Goal: Communication & Community: Answer question/provide support

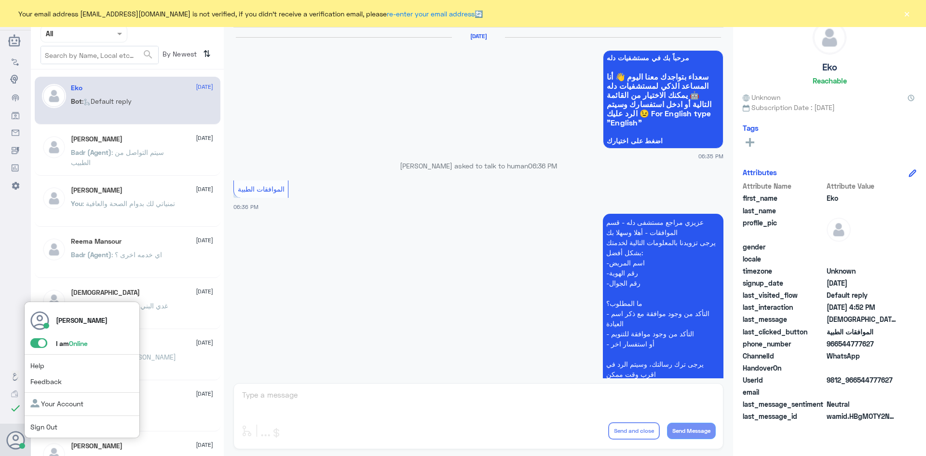
scroll to position [921, 0]
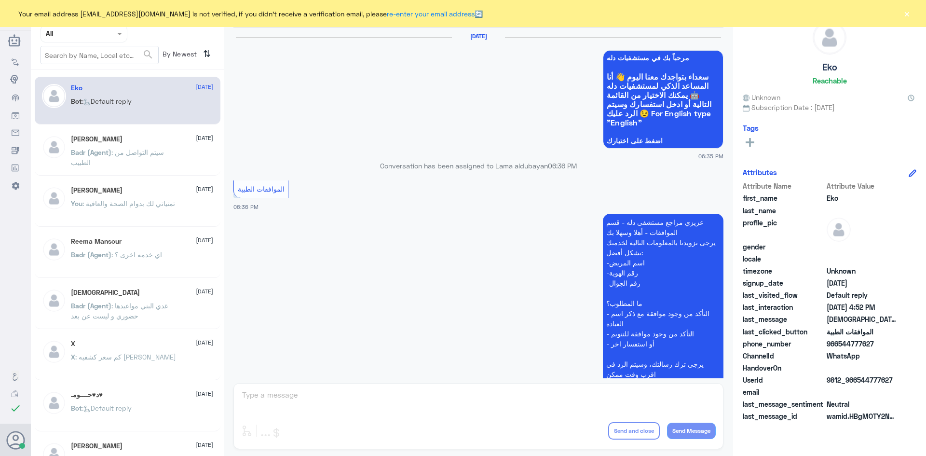
scroll to position [921, 0]
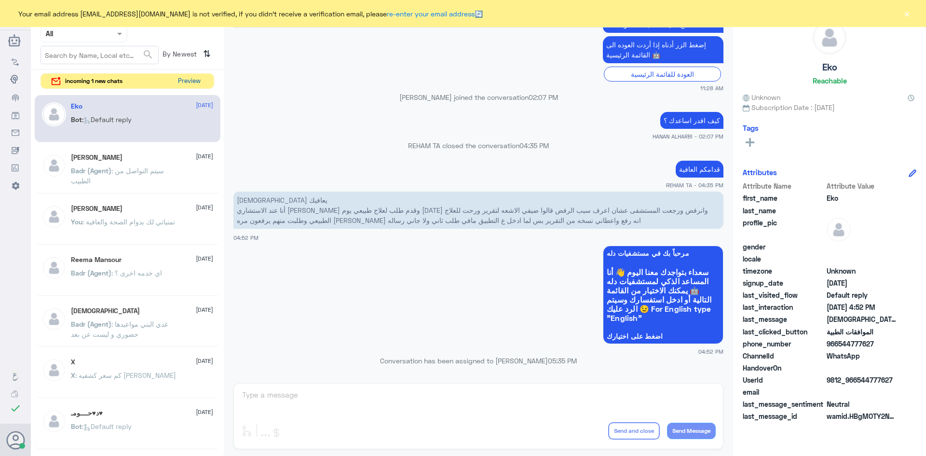
click at [193, 81] on button "Preview" at bounding box center [189, 81] width 30 height 15
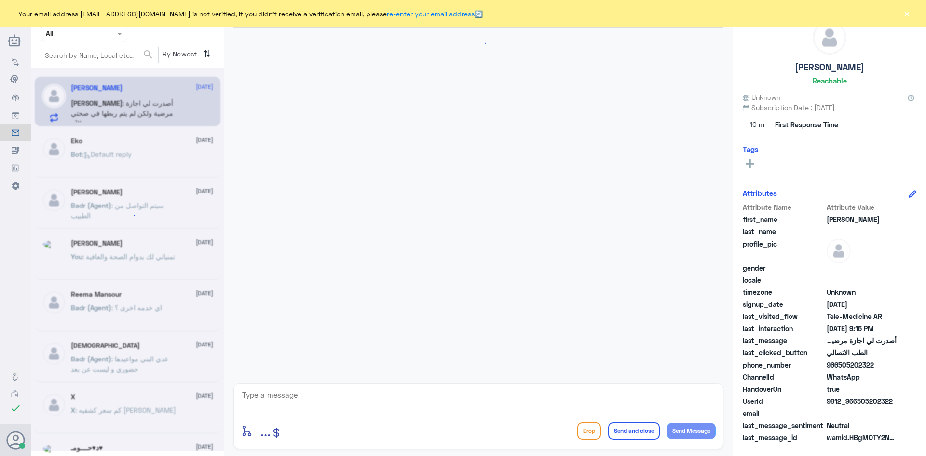
scroll to position [451, 0]
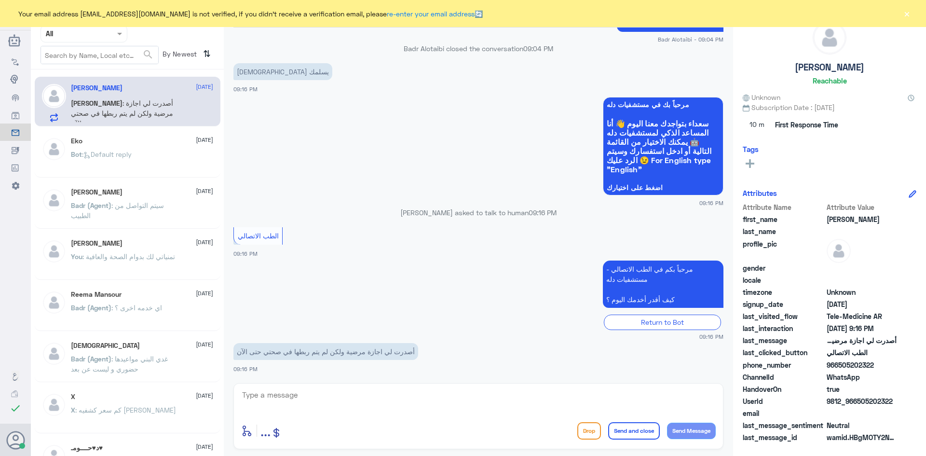
click at [330, 407] on textarea at bounding box center [478, 400] width 474 height 24
paste textarea "مرحبا معك عبدالكريم من الطب الاتصالي"
type textarea "مرحبا معك عبدالكريم من الطب الاتصالي"
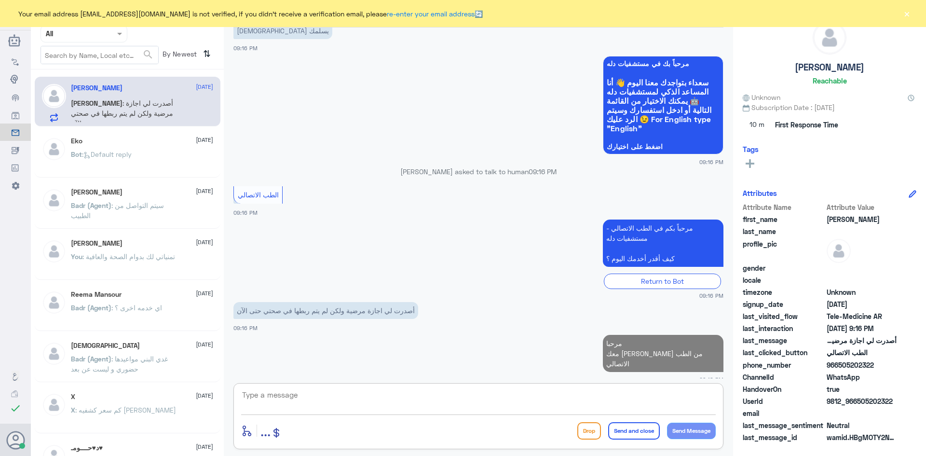
click at [419, 403] on textarea at bounding box center [478, 400] width 474 height 24
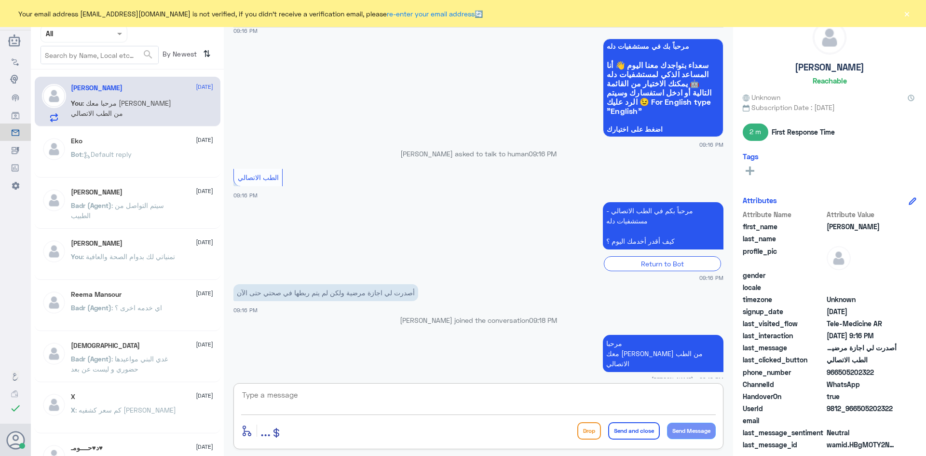
paste textarea "بإمكانك التواصل مع قسم التقارير الطبية على الواتس 0550181732"
type textarea "بإمكانك التواصل مع قسم التقارير الطبية على الواتس 0550181732"
click at [647, 432] on button "Send and close" at bounding box center [634, 430] width 52 height 17
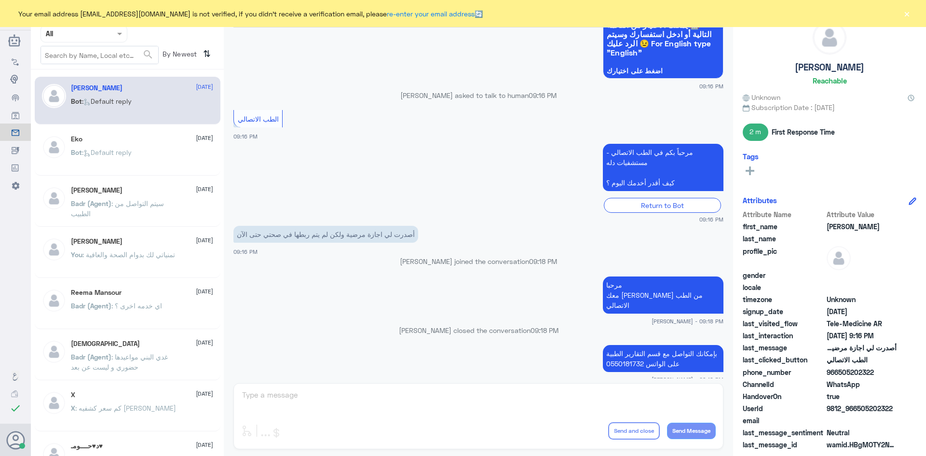
scroll to position [677, 0]
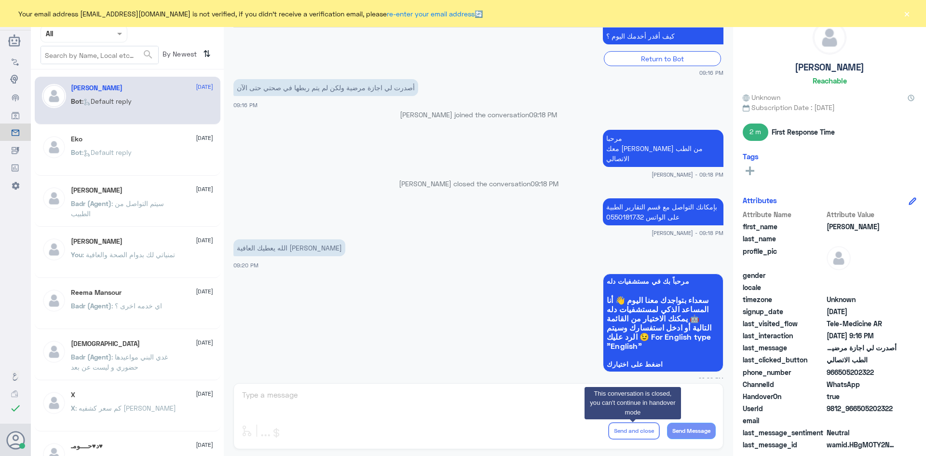
click at [907, 14] on button "×" at bounding box center [907, 14] width 10 height 10
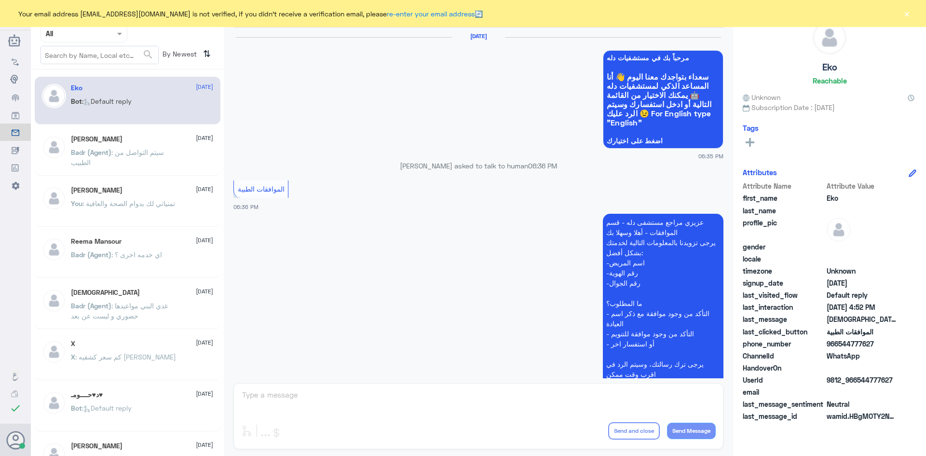
scroll to position [921, 0]
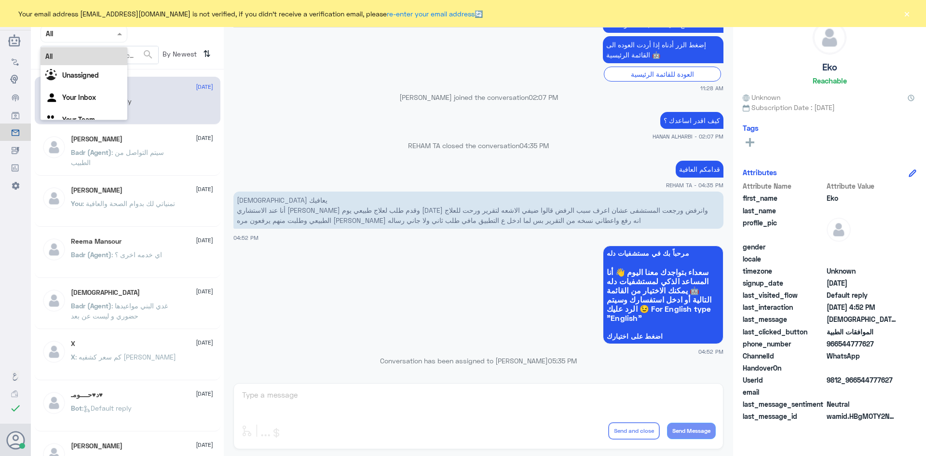
click at [122, 36] on span at bounding box center [121, 33] width 12 height 10
click at [85, 72] on b "Unassigned" at bounding box center [80, 75] width 37 height 8
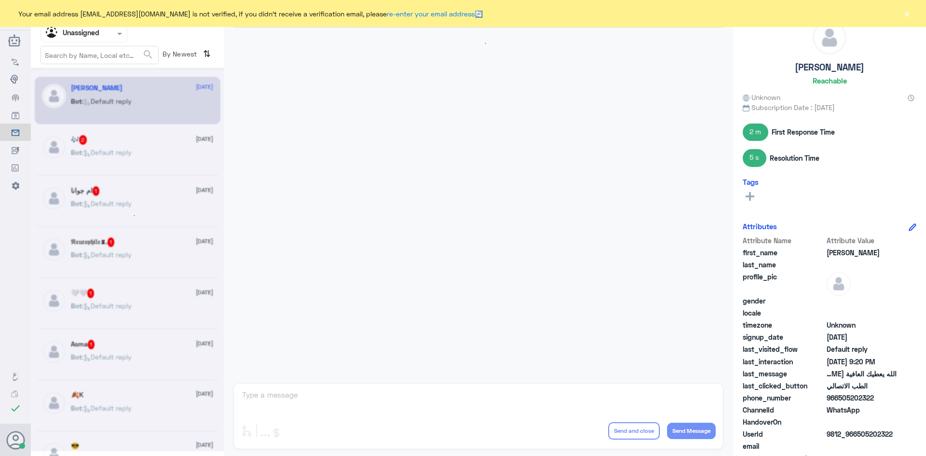
scroll to position [477, 0]
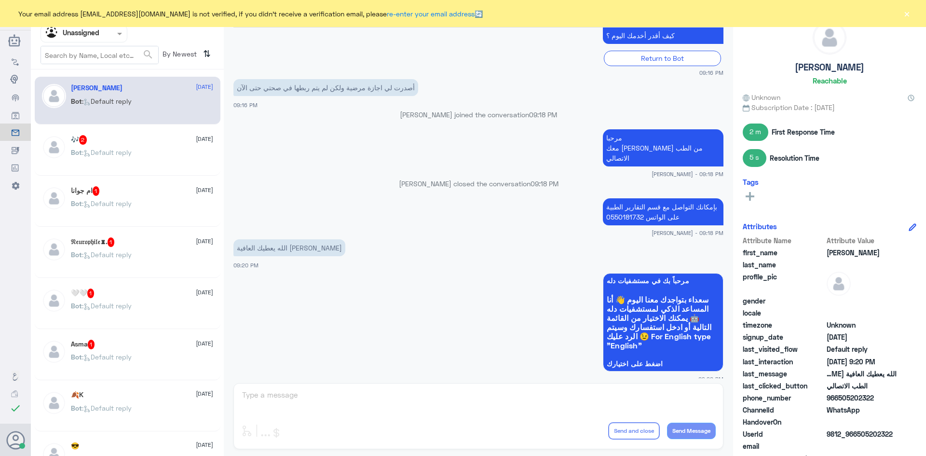
click at [145, 151] on div "Bot : Default reply" at bounding box center [142, 160] width 142 height 22
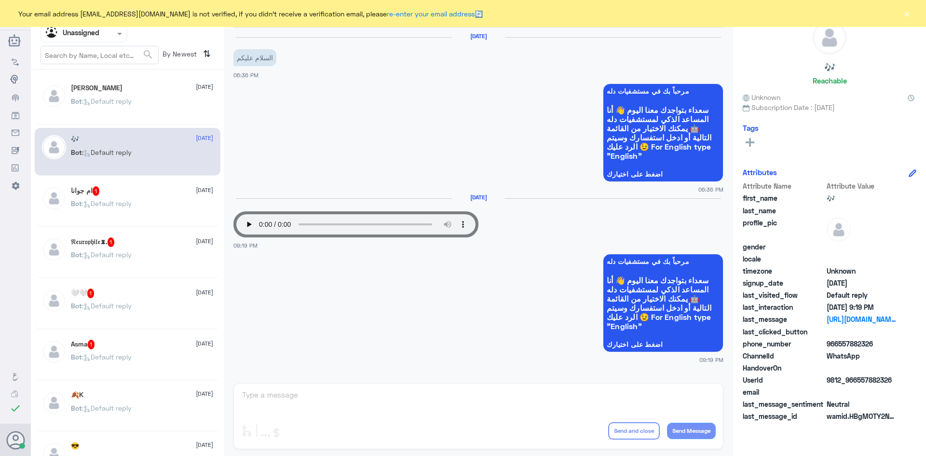
click at [148, 190] on div "ام جوانا 1 25 August" at bounding box center [142, 191] width 142 height 10
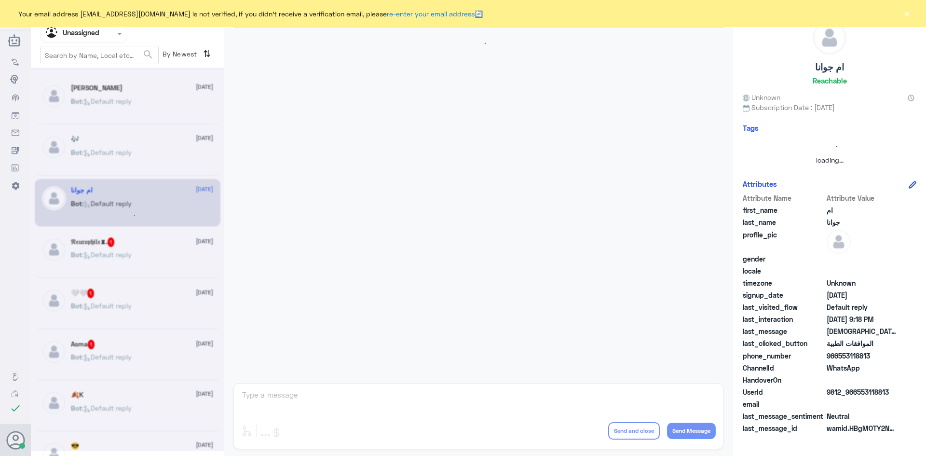
scroll to position [752, 0]
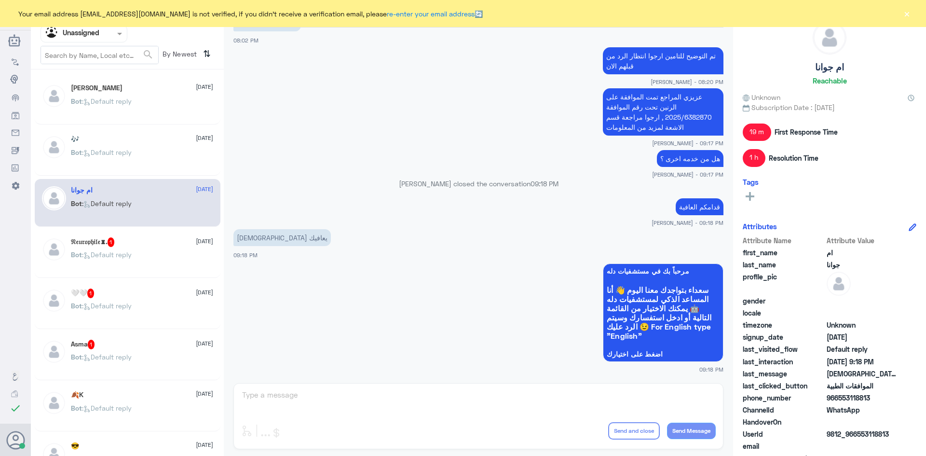
click at [172, 253] on div "Bot : Default reply" at bounding box center [142, 263] width 142 height 22
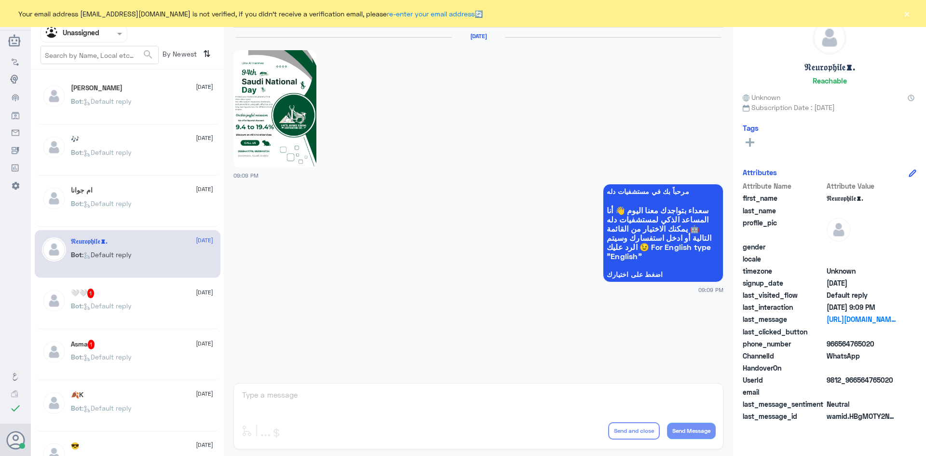
click at [171, 296] on div "🤍🤍 1 25 August" at bounding box center [142, 293] width 142 height 10
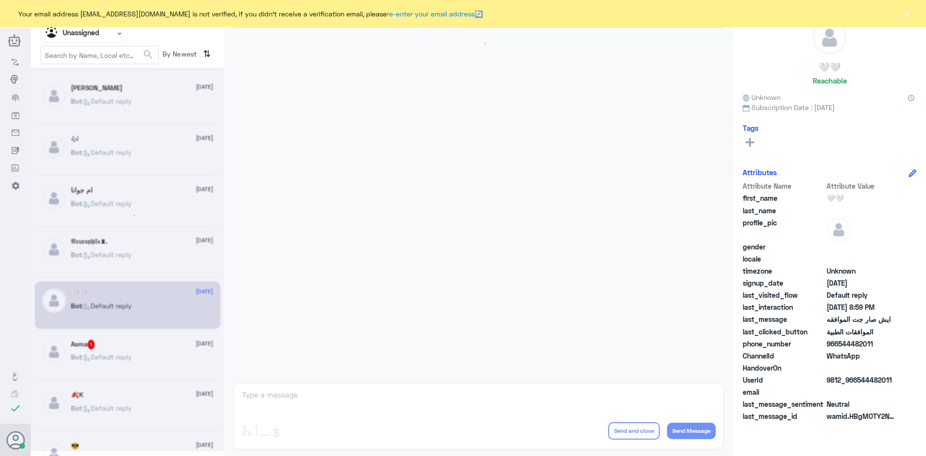
scroll to position [848, 0]
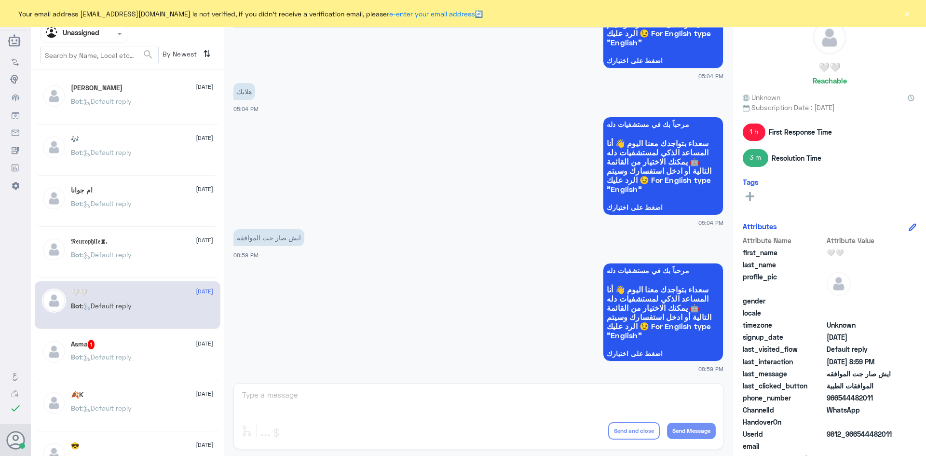
click at [156, 355] on div "Bot : Default reply" at bounding box center [142, 365] width 142 height 22
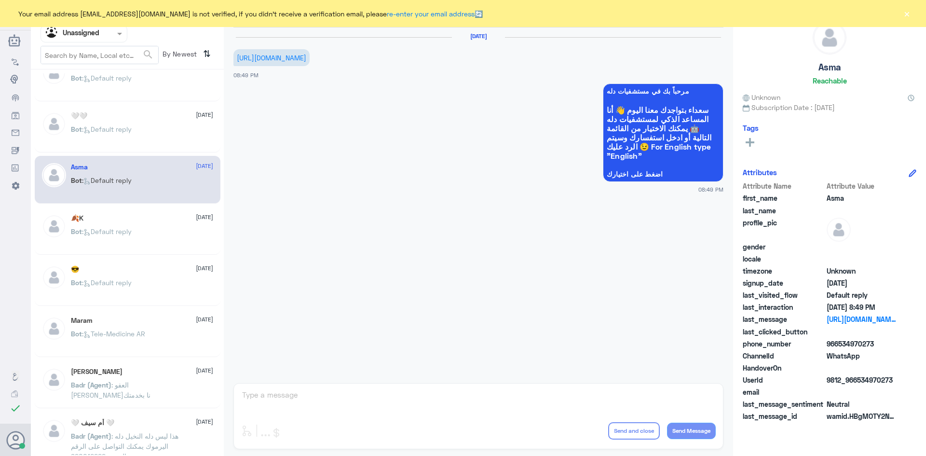
scroll to position [241, 0]
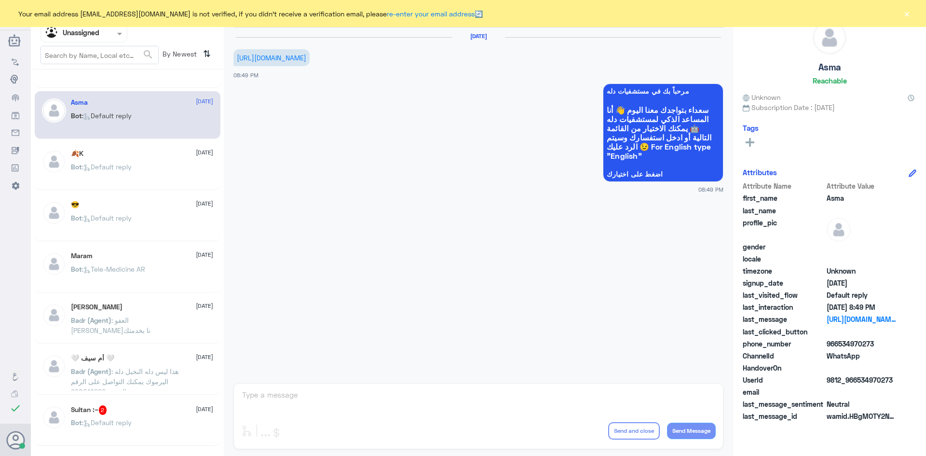
click at [141, 398] on div "Sultan :~ 2 25 August Bot : Default reply" at bounding box center [128, 422] width 186 height 48
click at [141, 400] on div "Sultan :~ 2 25 August Bot : Default reply" at bounding box center [128, 422] width 186 height 48
click at [135, 416] on div "Sultan :~ 2 25 August Bot : Default reply" at bounding box center [142, 423] width 142 height 36
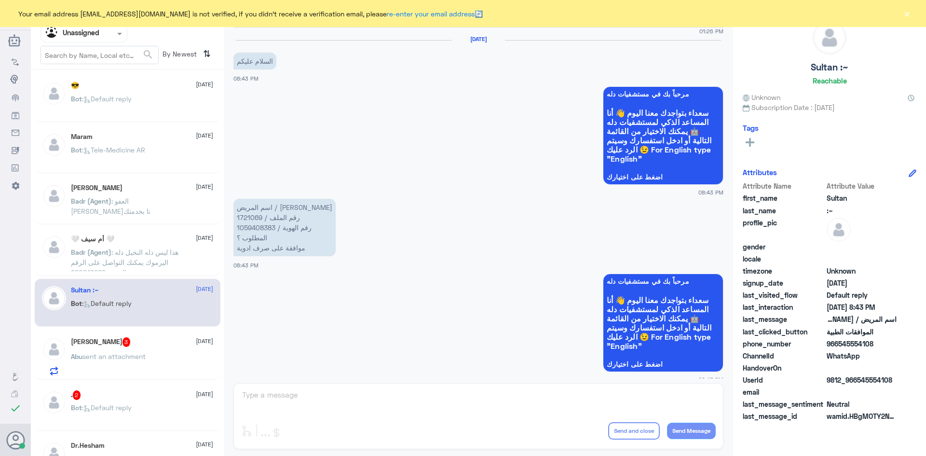
scroll to position [386, 0]
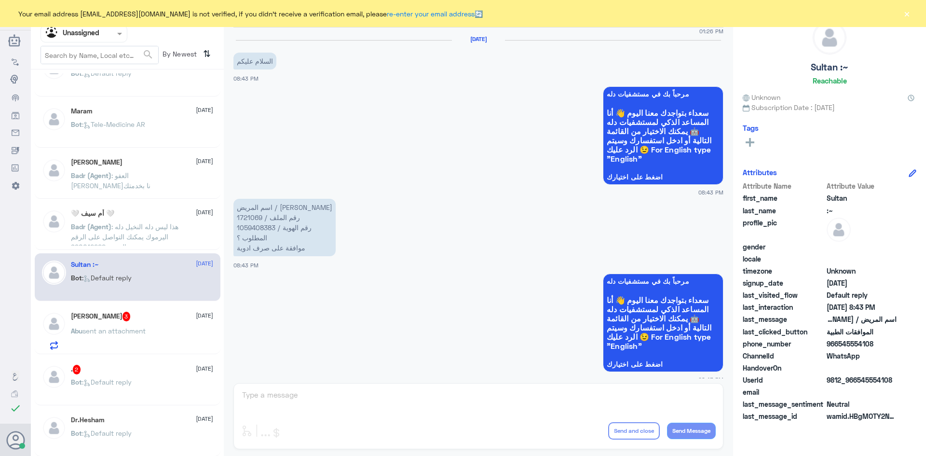
click at [154, 322] on div "Abu Rama 3 25 August Abu sent an attachment" at bounding box center [142, 330] width 142 height 38
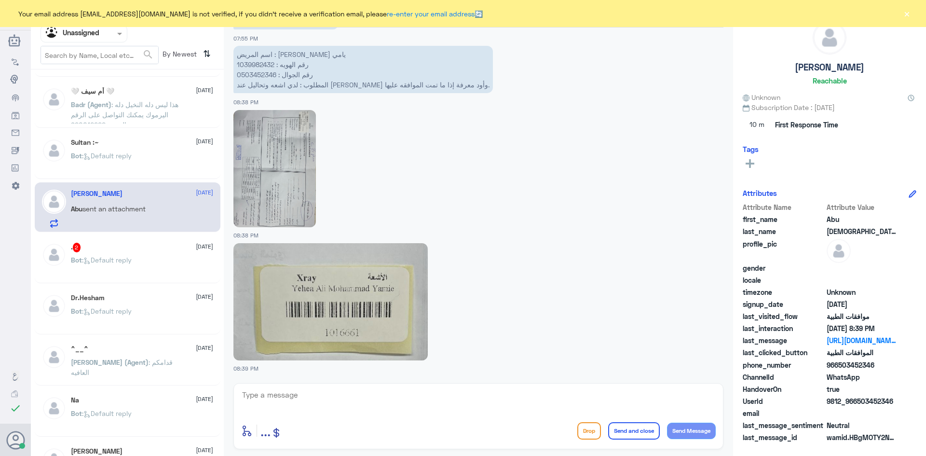
scroll to position [530, 0]
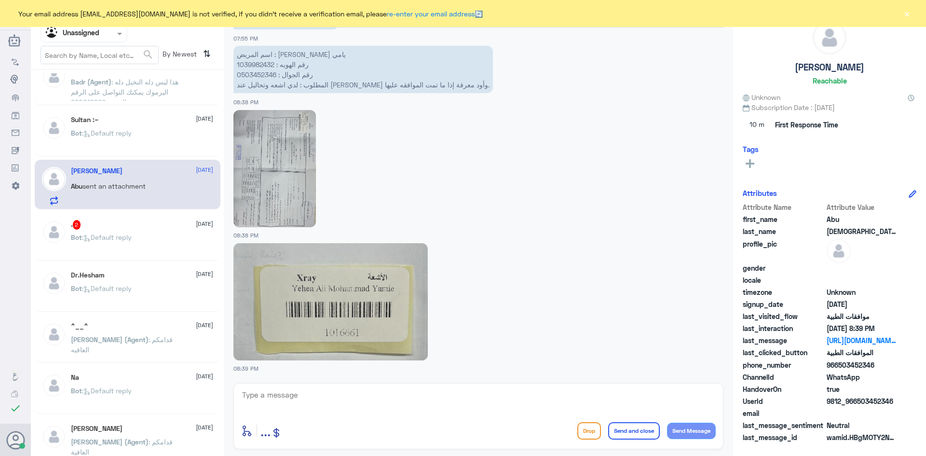
click at [159, 233] on div ". 2 25 August Bot : Default reply" at bounding box center [142, 238] width 142 height 36
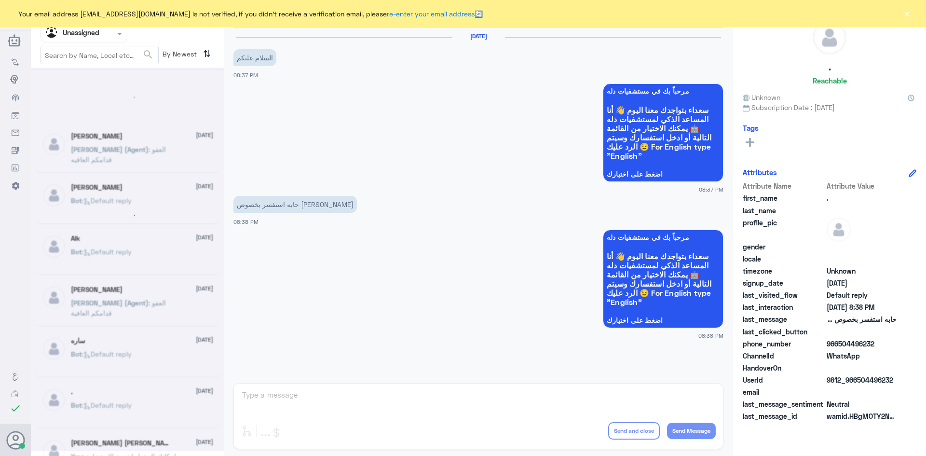
scroll to position [5, 0]
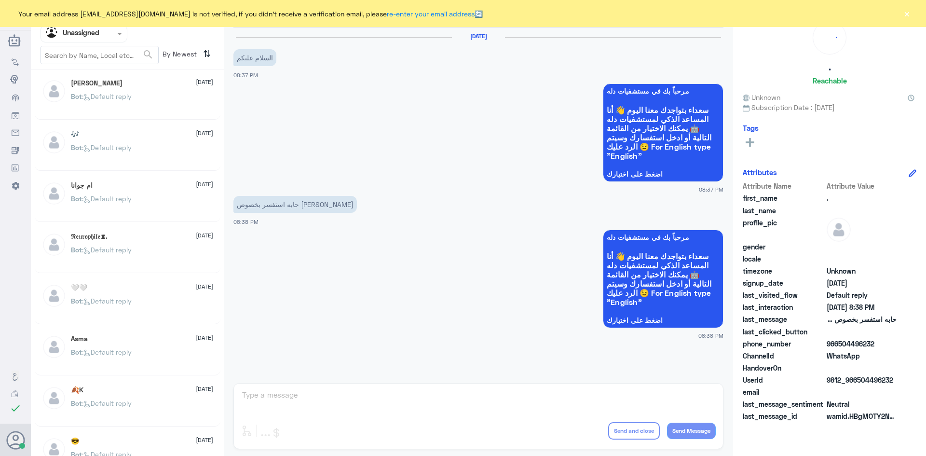
click at [121, 38] on span at bounding box center [121, 33] width 12 height 10
click at [89, 56] on div "All" at bounding box center [83, 56] width 87 height 18
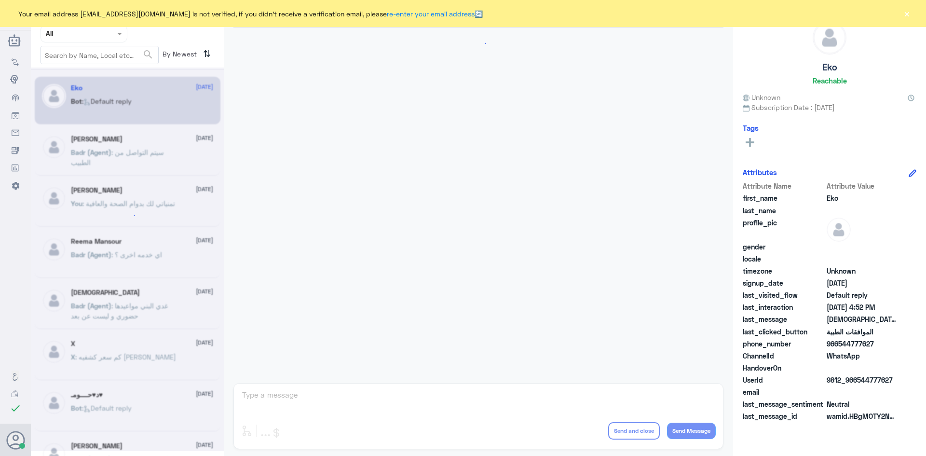
scroll to position [921, 0]
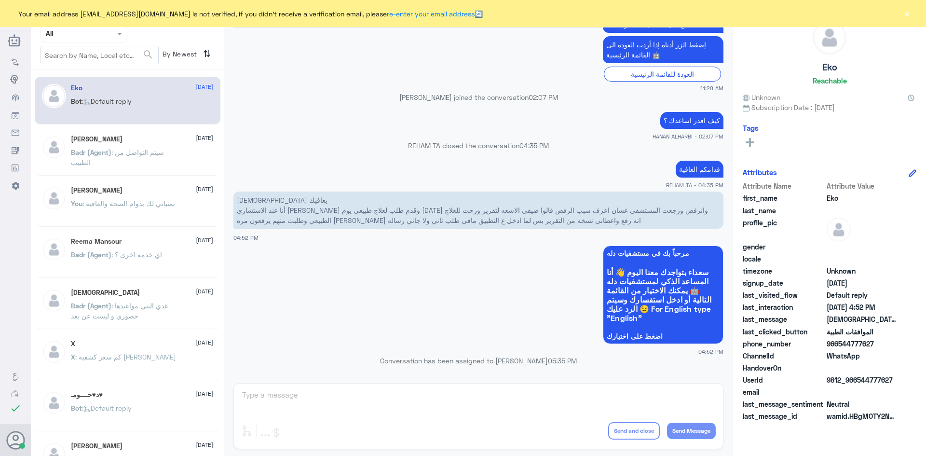
click at [905, 12] on button "×" at bounding box center [907, 14] width 10 height 10
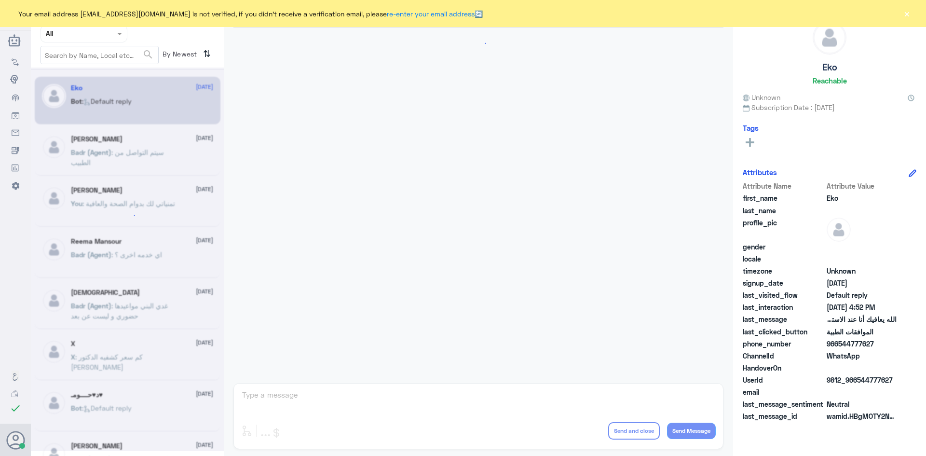
scroll to position [921, 0]
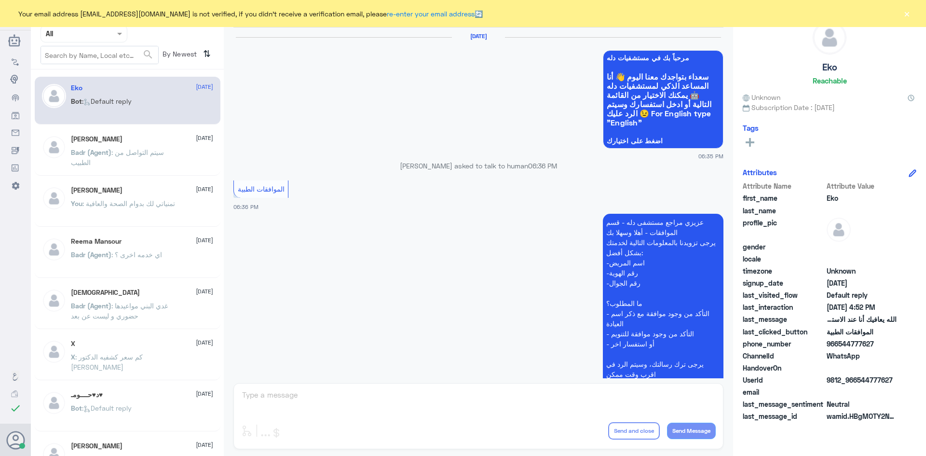
scroll to position [921, 0]
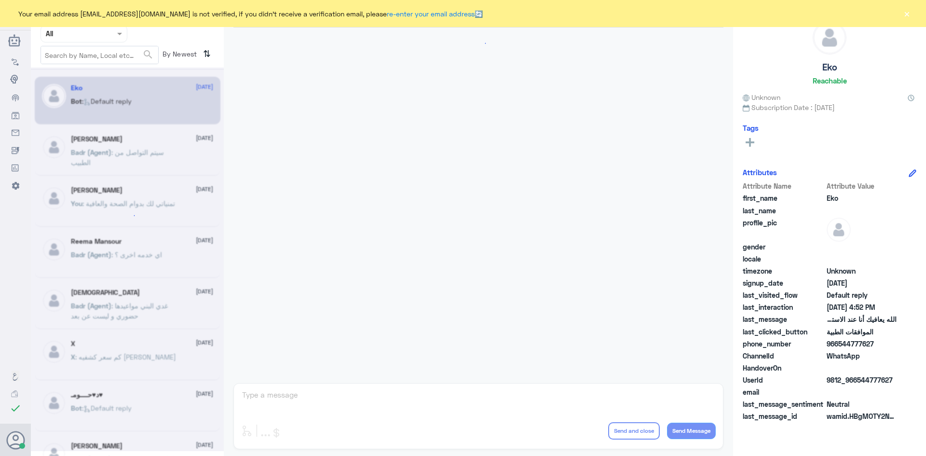
scroll to position [921, 0]
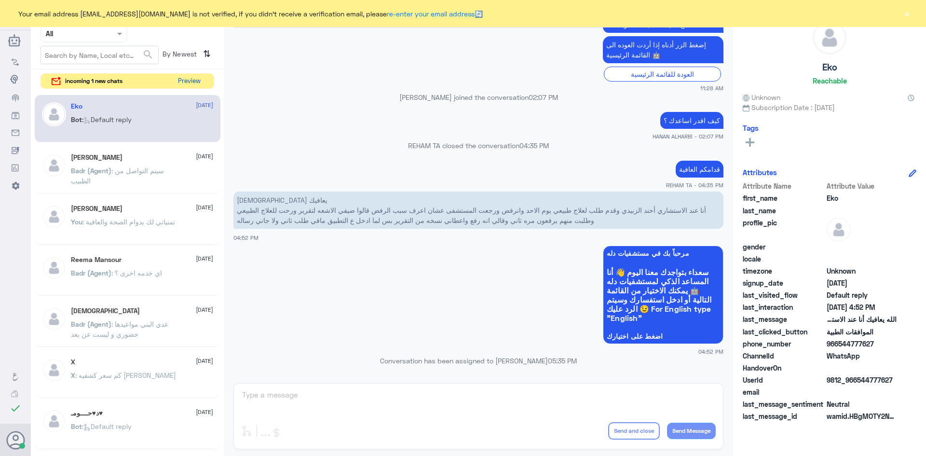
click at [200, 77] on button "Preview" at bounding box center [189, 81] width 30 height 15
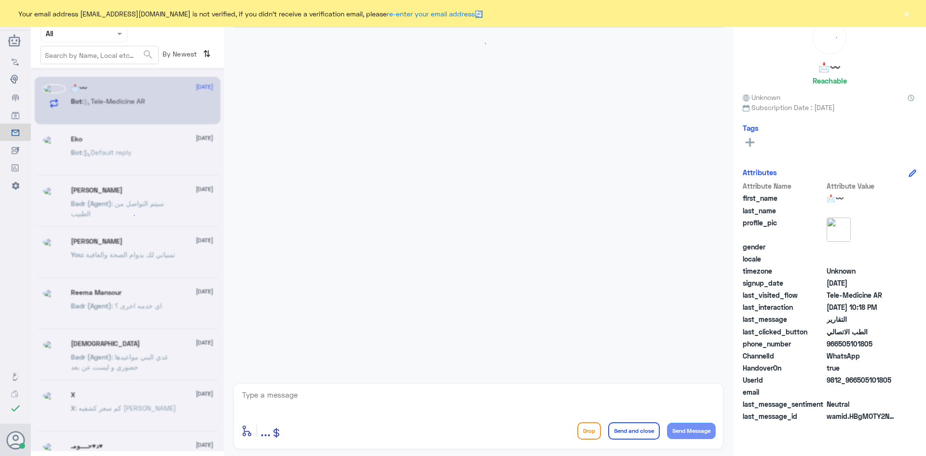
scroll to position [137, 0]
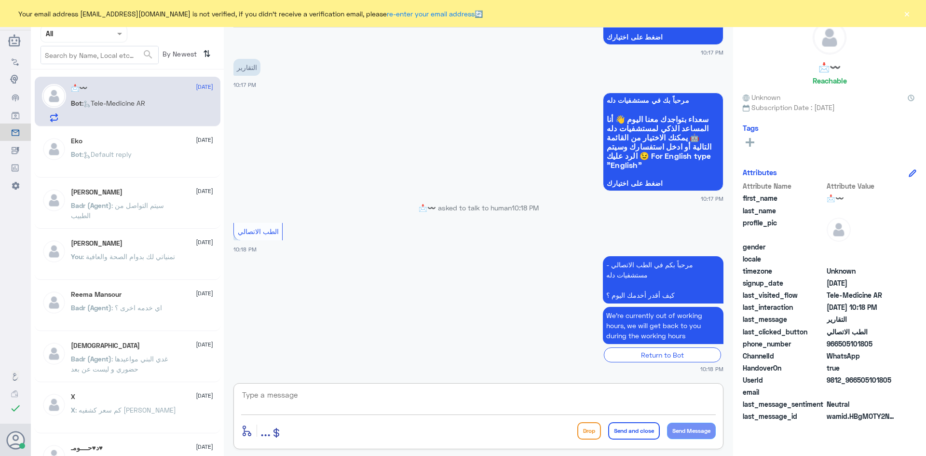
click at [334, 404] on textarea at bounding box center [478, 400] width 474 height 24
paste textarea "مرحبا معك عبدالكريم من الطب الاتصالي"
type textarea "مرحبا معك عبدالكريم من الطب الاتصالي"
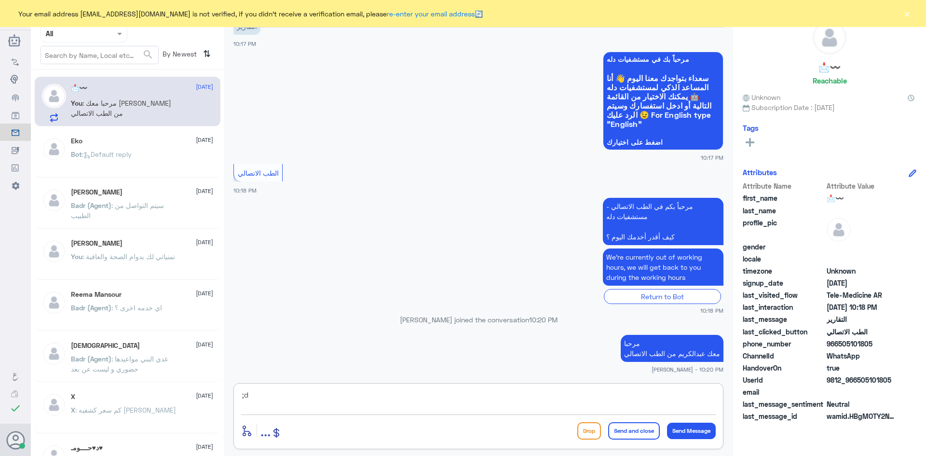
type textarea ";"
type textarea "كيف اقدر اساعدك ؟"
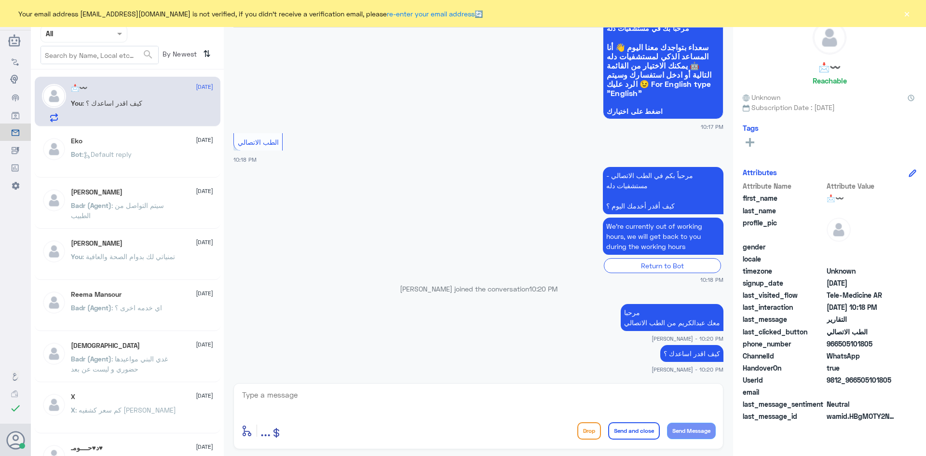
click at [908, 14] on button "×" at bounding box center [907, 14] width 10 height 10
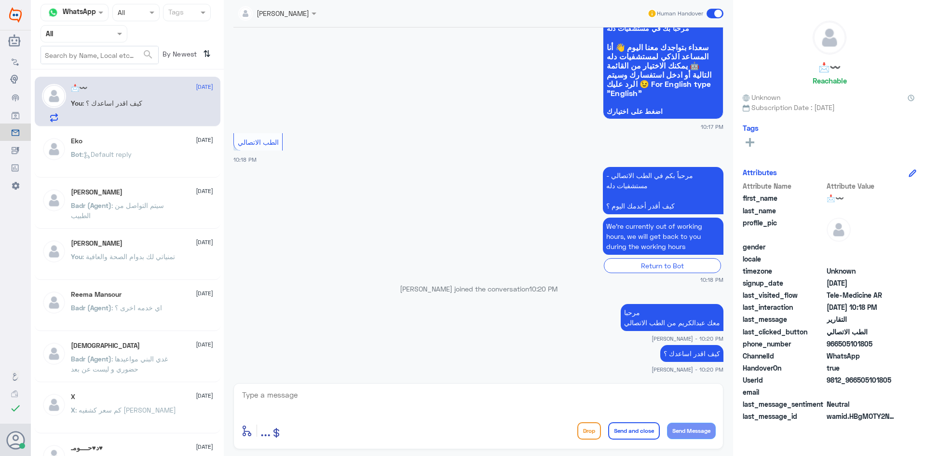
click at [710, 12] on span at bounding box center [714, 14] width 17 height 10
click at [0, 0] on input "checkbox" at bounding box center [0, 0] width 0 height 0
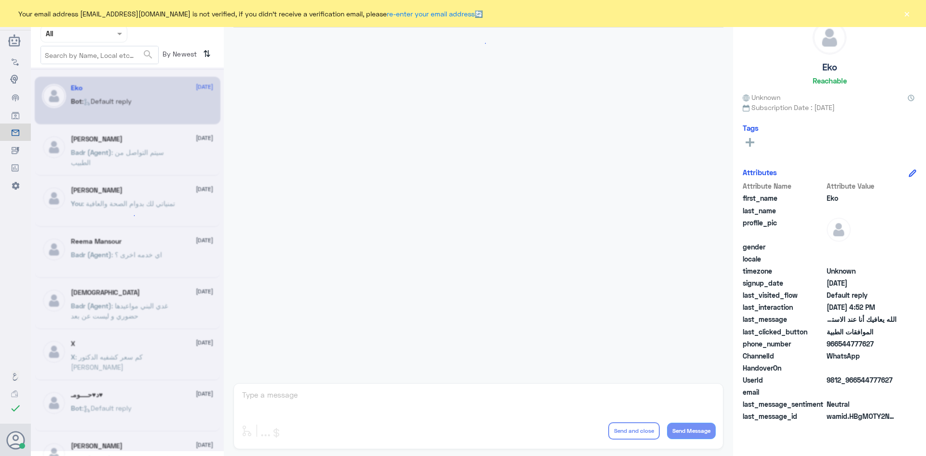
scroll to position [921, 0]
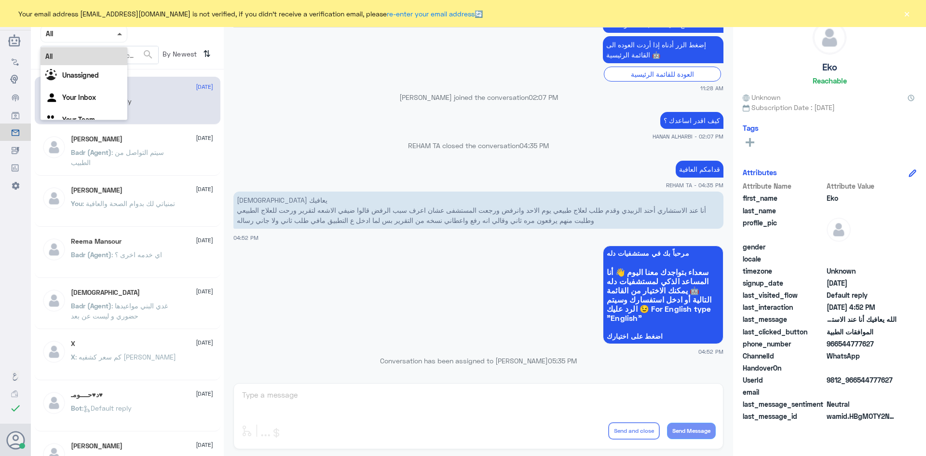
click at [121, 33] on span at bounding box center [119, 34] width 5 height 2
click at [103, 76] on div "Unassigned" at bounding box center [83, 76] width 87 height 22
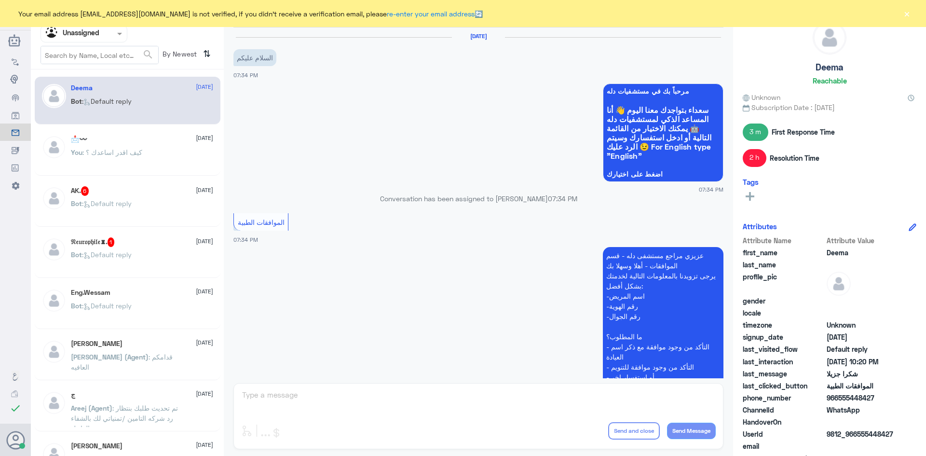
scroll to position [628, 0]
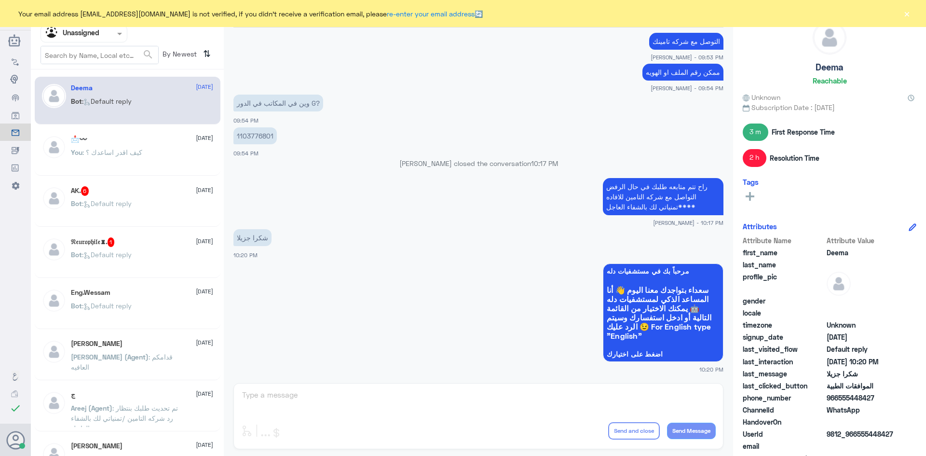
click at [138, 191] on div "AK. 6 25 August" at bounding box center [142, 191] width 142 height 10
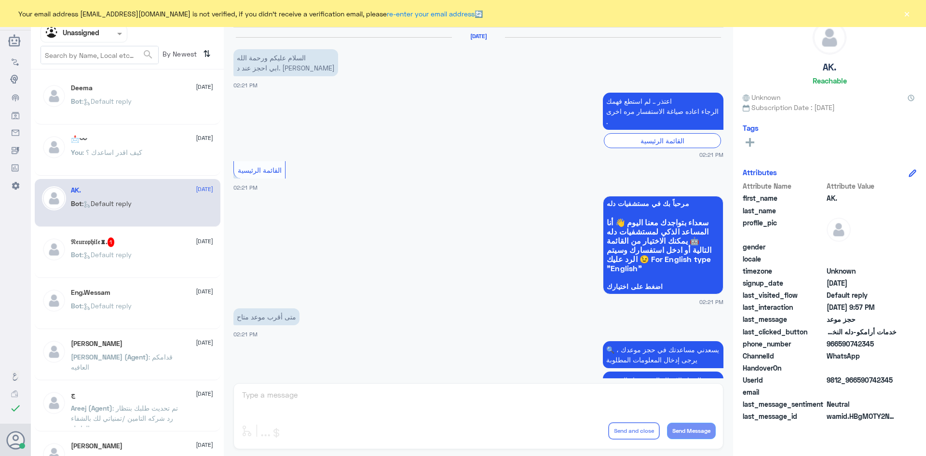
scroll to position [535, 0]
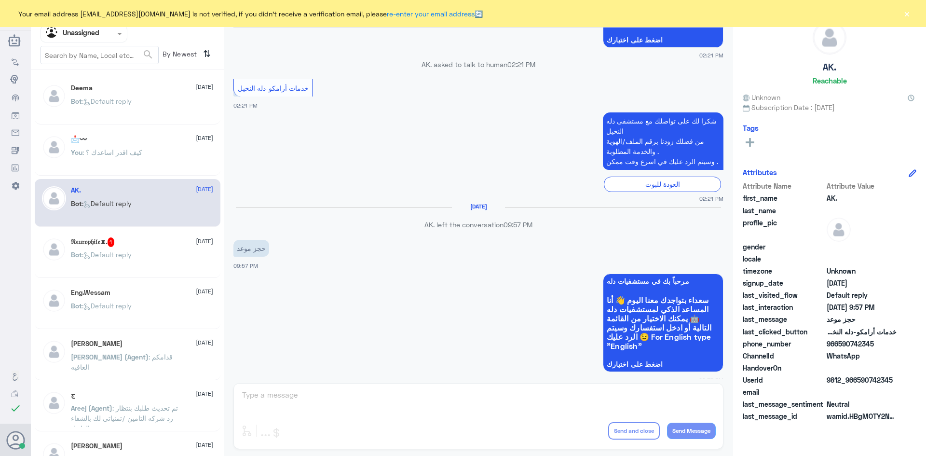
click at [161, 256] on div "Bot : Default reply" at bounding box center [142, 263] width 142 height 22
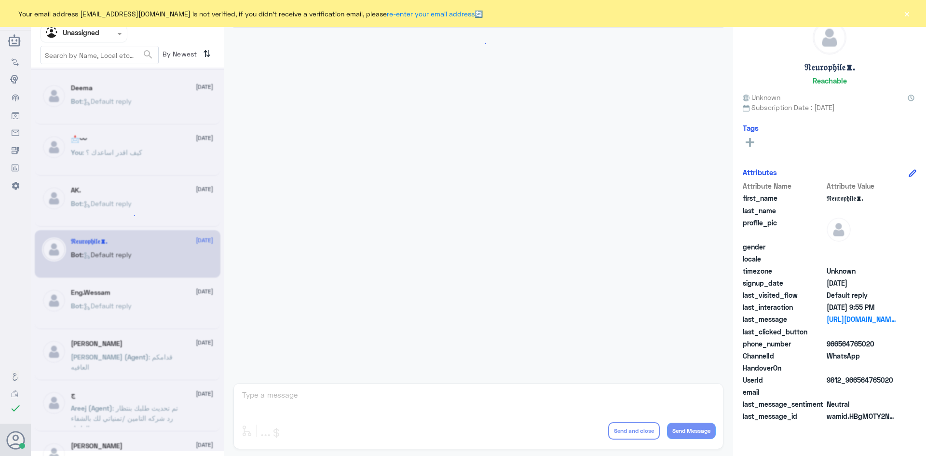
scroll to position [167, 0]
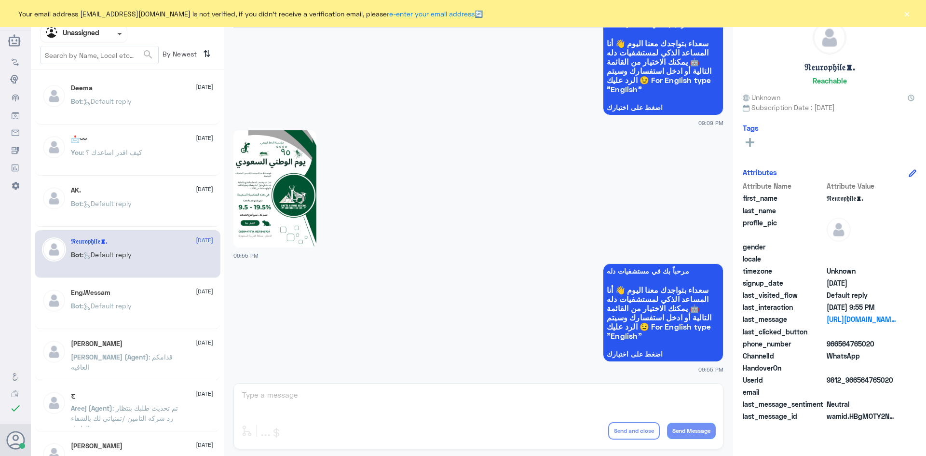
click at [120, 35] on span at bounding box center [119, 34] width 5 height 3
click at [93, 55] on div "All" at bounding box center [83, 56] width 87 height 18
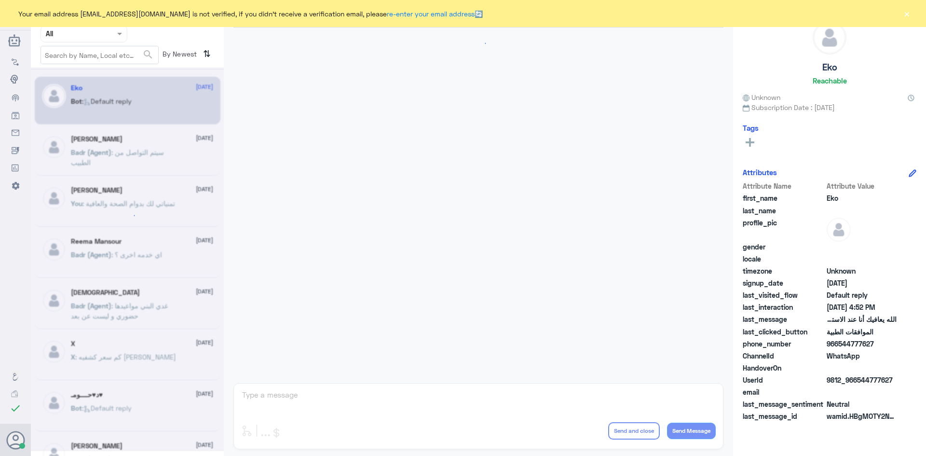
scroll to position [921, 0]
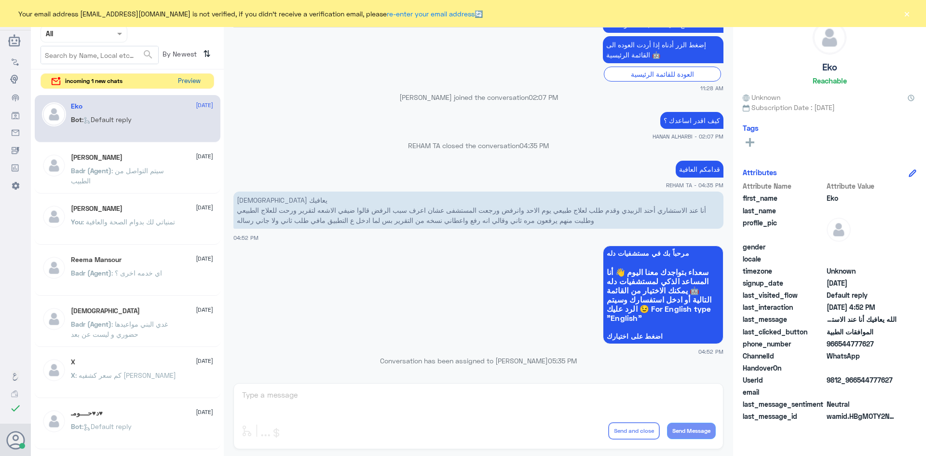
click at [184, 81] on button "Preview" at bounding box center [189, 81] width 30 height 15
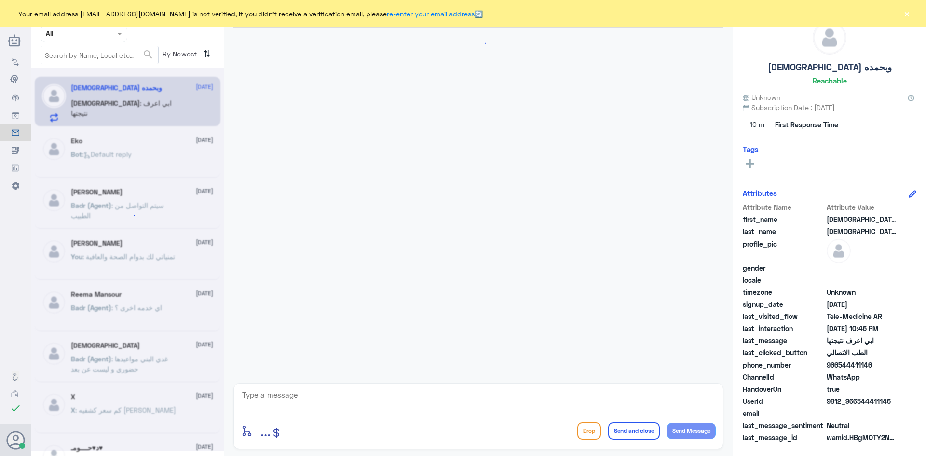
scroll to position [319, 0]
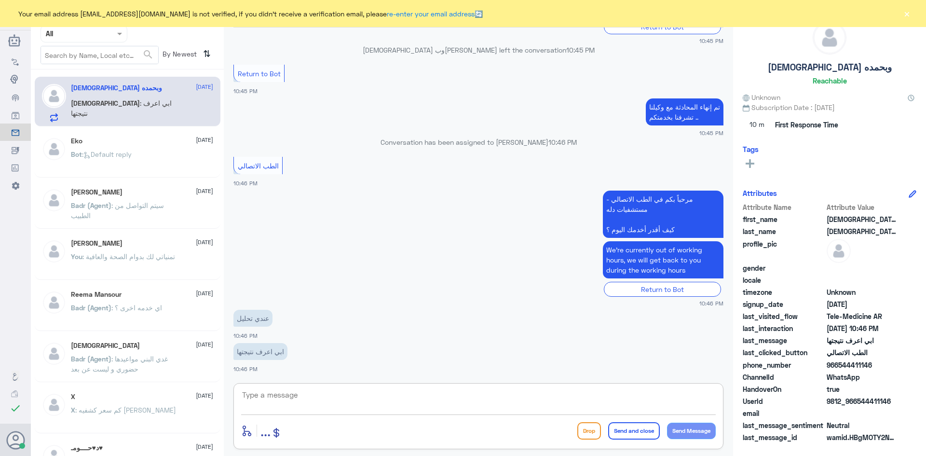
click at [309, 396] on textarea at bounding box center [478, 400] width 474 height 24
type textarea "ب"
paste textarea "مرحبا معك عبدالكريم من الطب الاتصالي"
type textarea "مرحبا معك عبدالكريم من الطب الاتصالي"
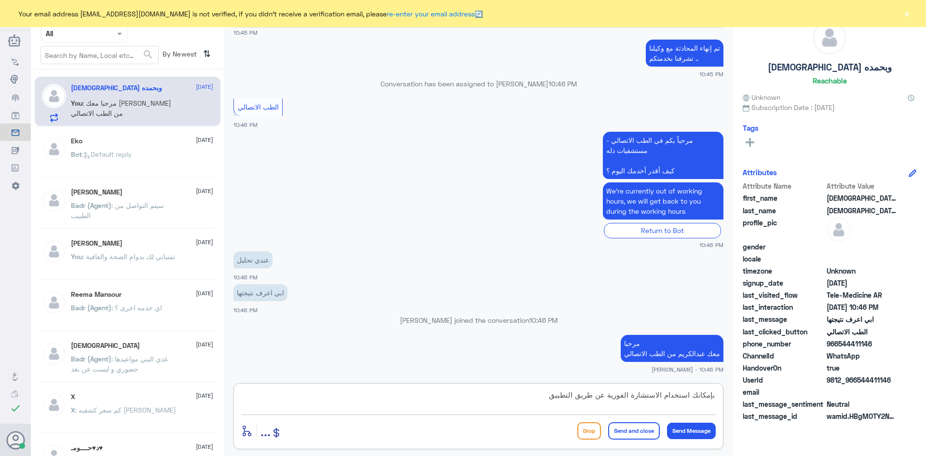
type textarea "بإمكانك استخدام الاستشارة الفورية عن طريق التطبيق"
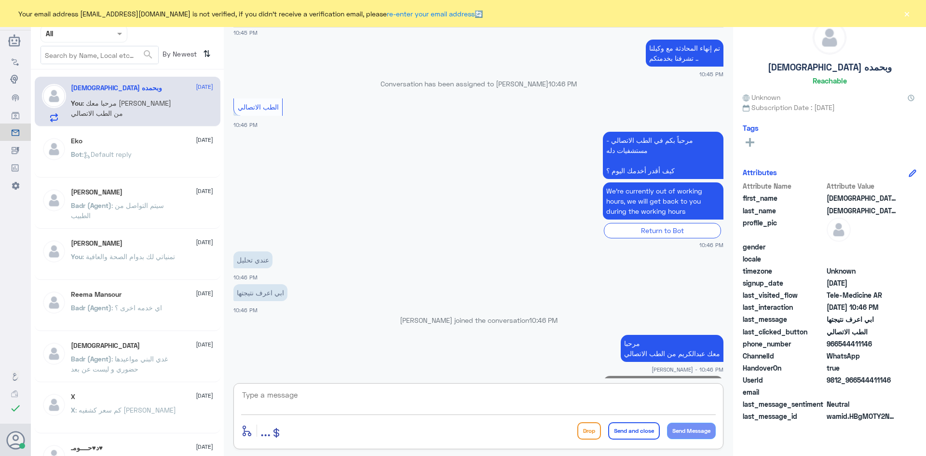
scroll to position [401, 0]
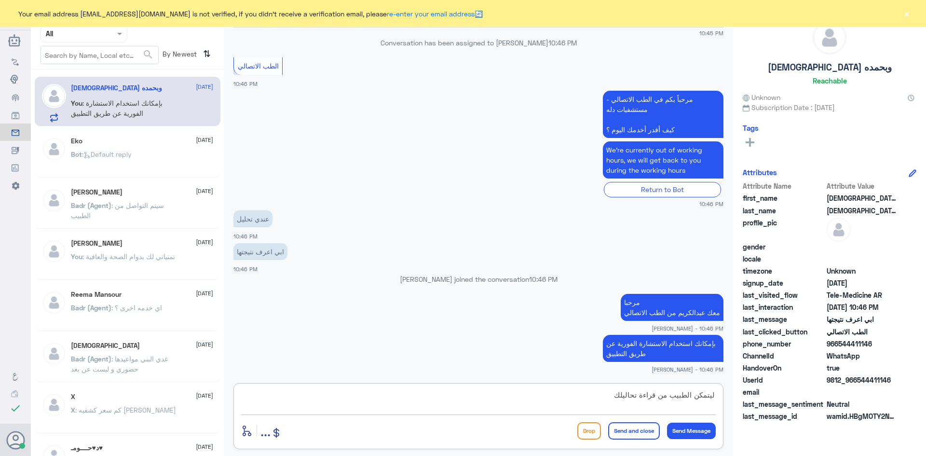
type textarea "ليتمكن الطبيب من قراءة تحاليلك"
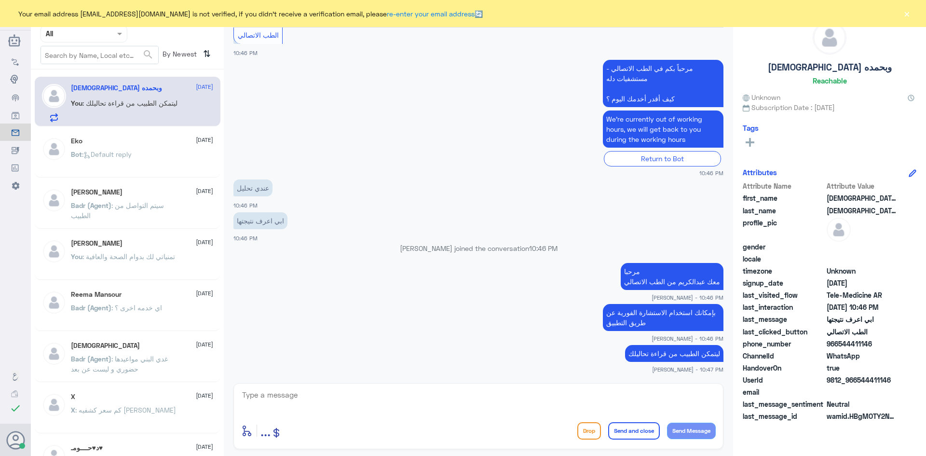
drag, startPoint x: 892, startPoint y: 378, endPoint x: 857, endPoint y: 381, distance: 35.3
click at [857, 381] on span "9812_966544411146" at bounding box center [861, 380] width 70 height 10
copy span "544411146"
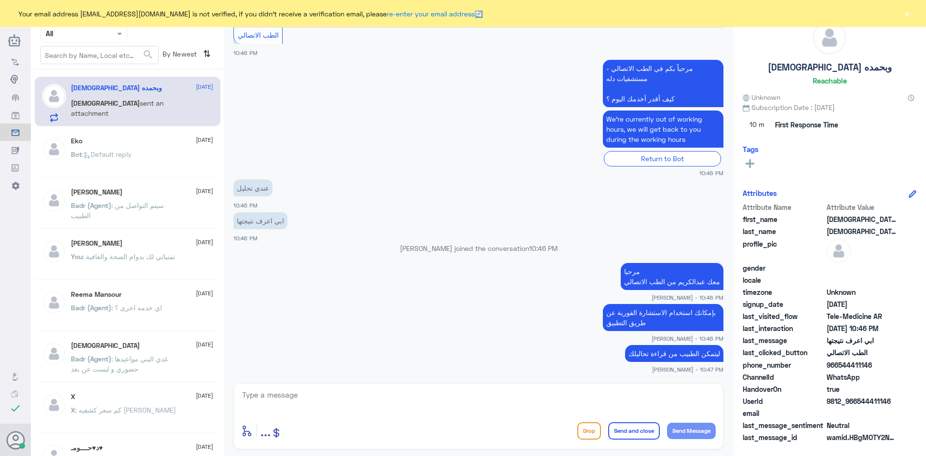
scroll to position [481, 0]
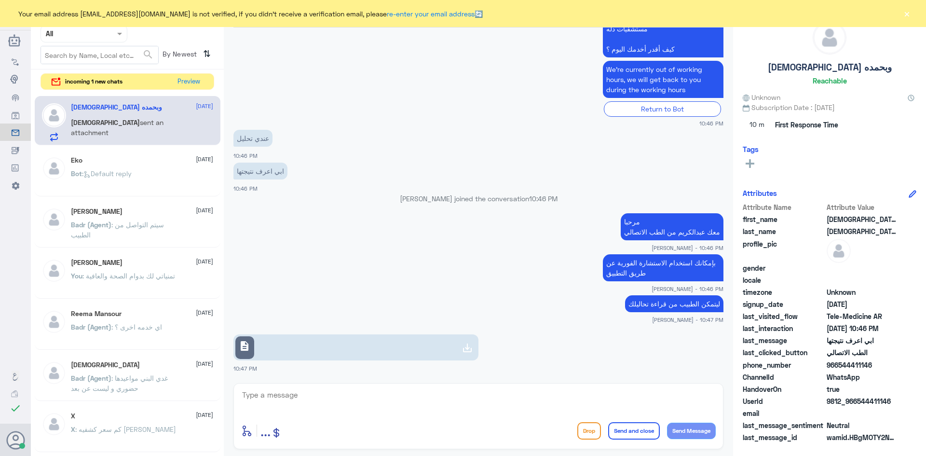
click at [505, 395] on textarea at bounding box center [478, 400] width 474 height 24
click at [493, 400] on textarea at bounding box center [478, 400] width 474 height 24
type textarea "هذا ليس من اختصاصنا ... بالدخول للاستشارة الفورية يمكن للطبيب قرائتها لك"
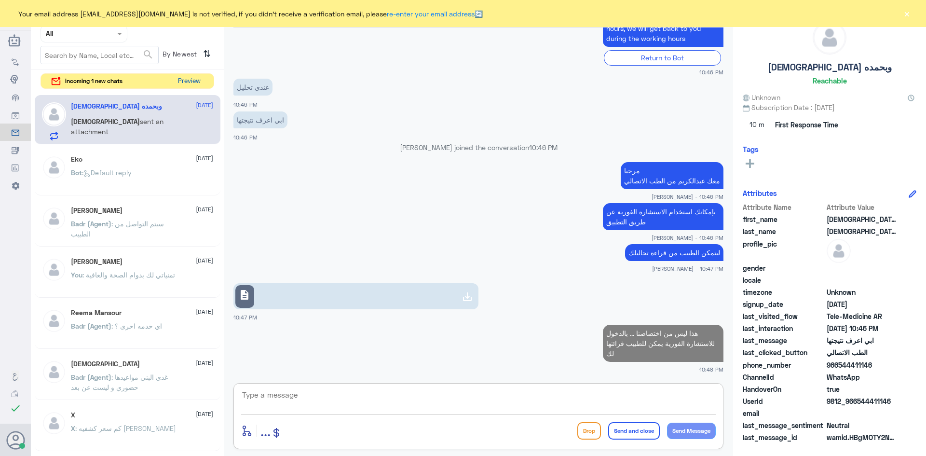
click at [185, 78] on button "Preview" at bounding box center [189, 81] width 30 height 15
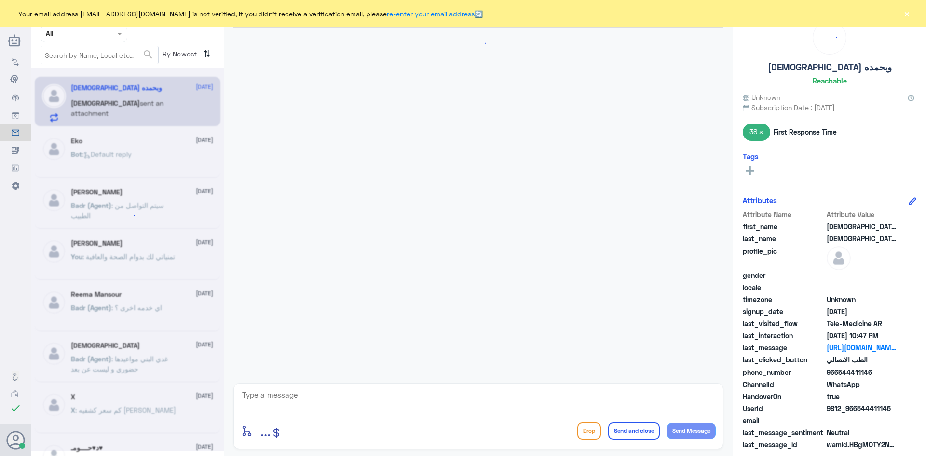
scroll to position [517, 0]
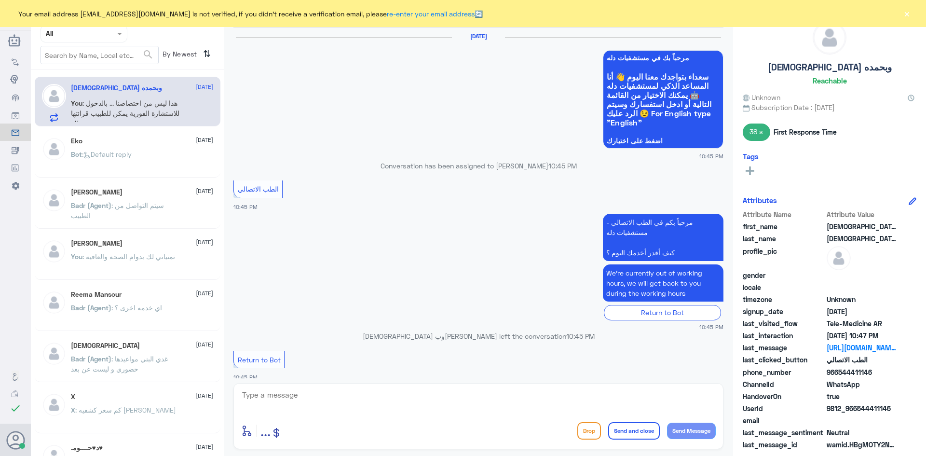
scroll to position [517, 0]
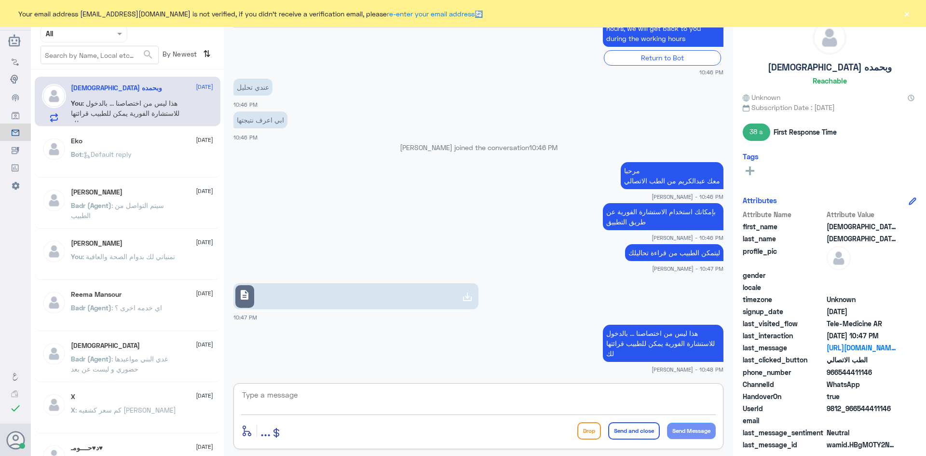
click at [612, 401] on textarea at bounding box center [478, 400] width 474 height 24
click at [492, 394] on textarea at bounding box center [478, 400] width 474 height 24
type textarea "تم تحديث تأمينك بإمكانك استخدام الاستشارة الفورية بتغطية التأمين"
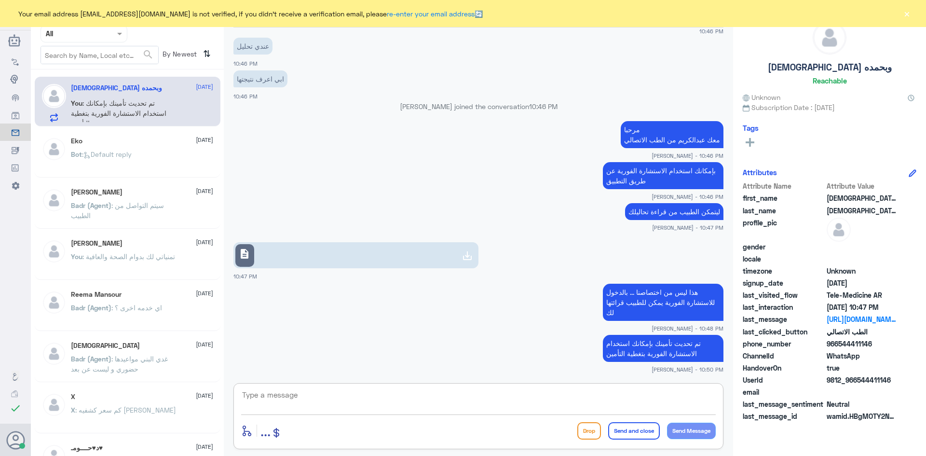
click at [906, 12] on button "×" at bounding box center [907, 14] width 10 height 10
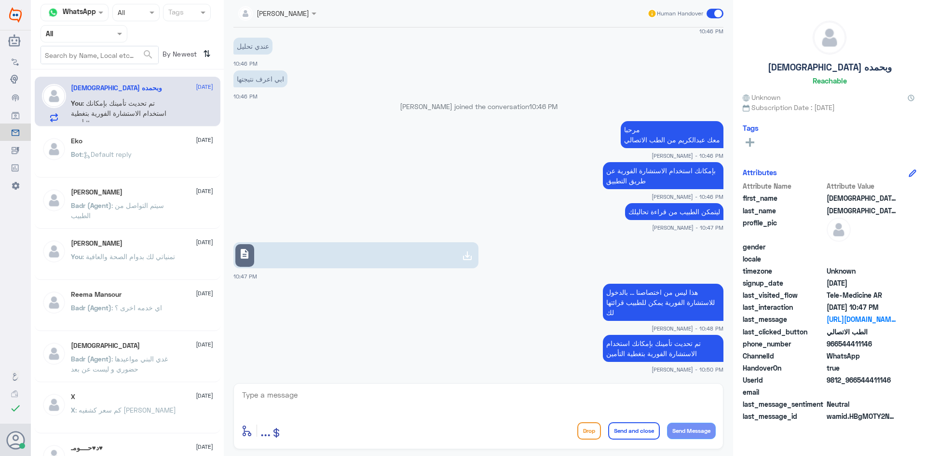
click at [711, 13] on span at bounding box center [714, 14] width 17 height 10
click at [0, 0] on input "checkbox" at bounding box center [0, 0] width 0 height 0
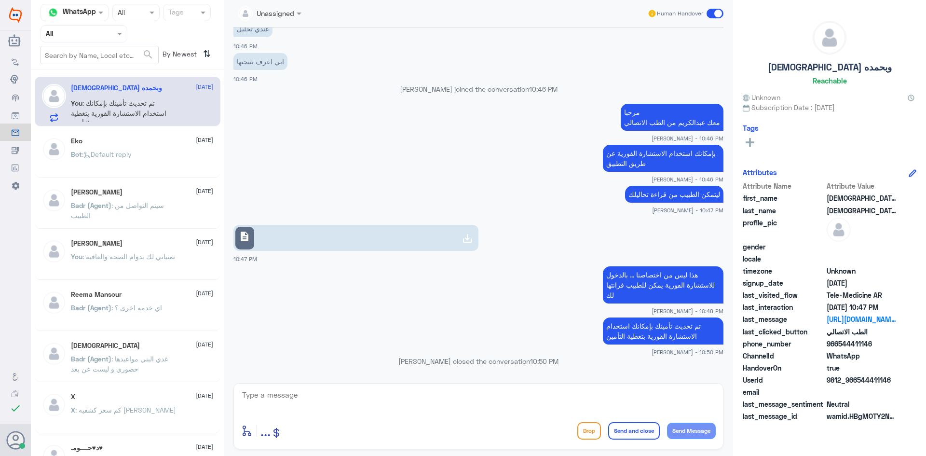
click at [709, 12] on span at bounding box center [714, 14] width 17 height 10
click at [0, 0] on input "checkbox" at bounding box center [0, 0] width 0 height 0
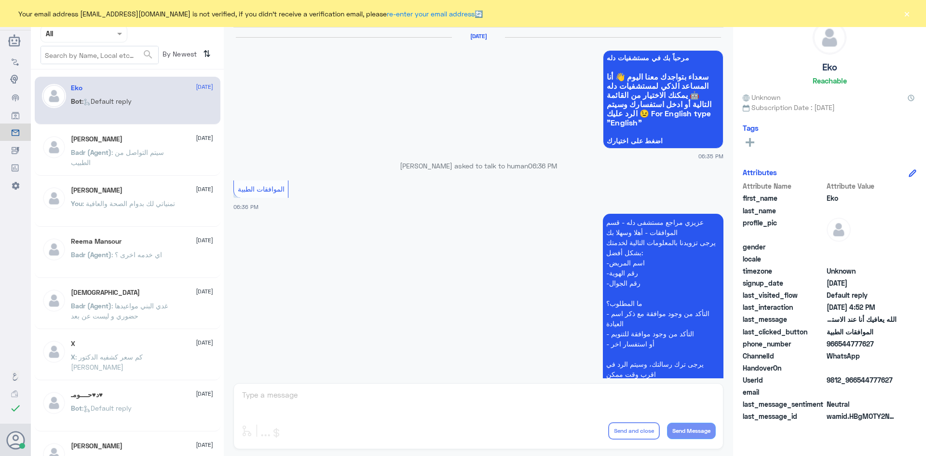
scroll to position [921, 0]
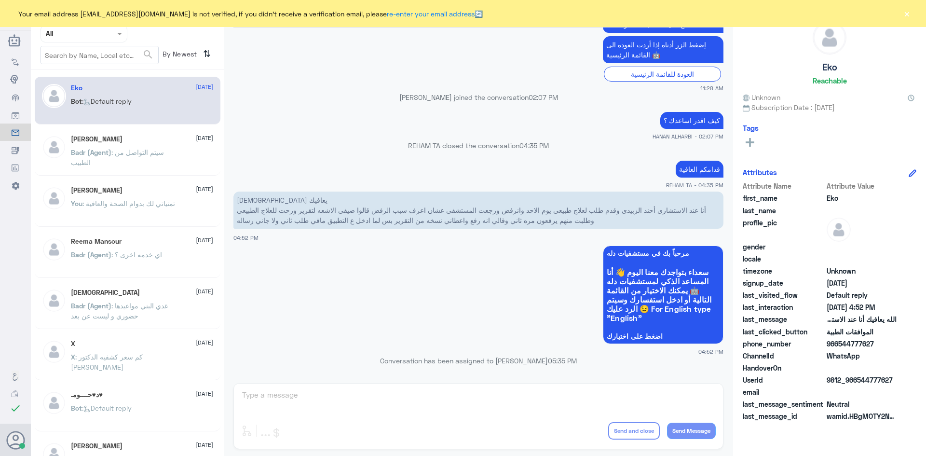
drag, startPoint x: 895, startPoint y: 377, endPoint x: 858, endPoint y: 377, distance: 37.1
click at [858, 377] on span "9812_966544777627" at bounding box center [861, 380] width 70 height 10
copy span "544777627"
click at [115, 35] on span at bounding box center [121, 33] width 12 height 10
click at [106, 79] on div "Unassigned" at bounding box center [83, 76] width 87 height 22
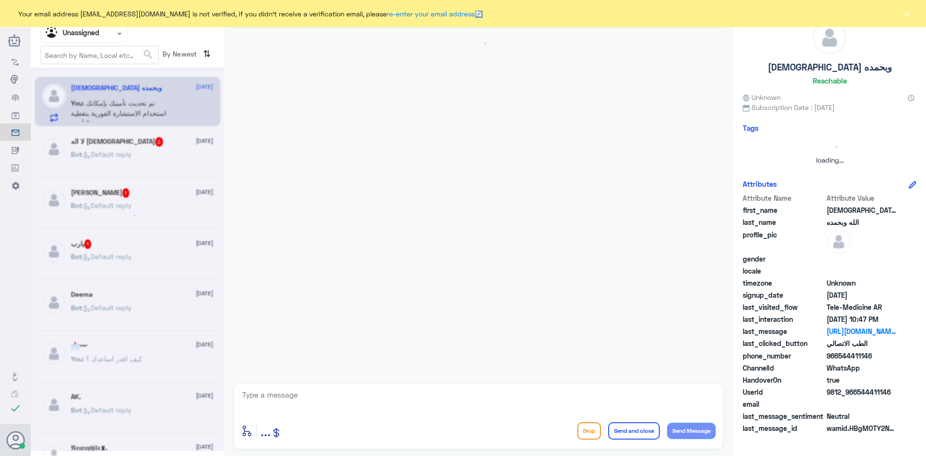
scroll to position [464, 0]
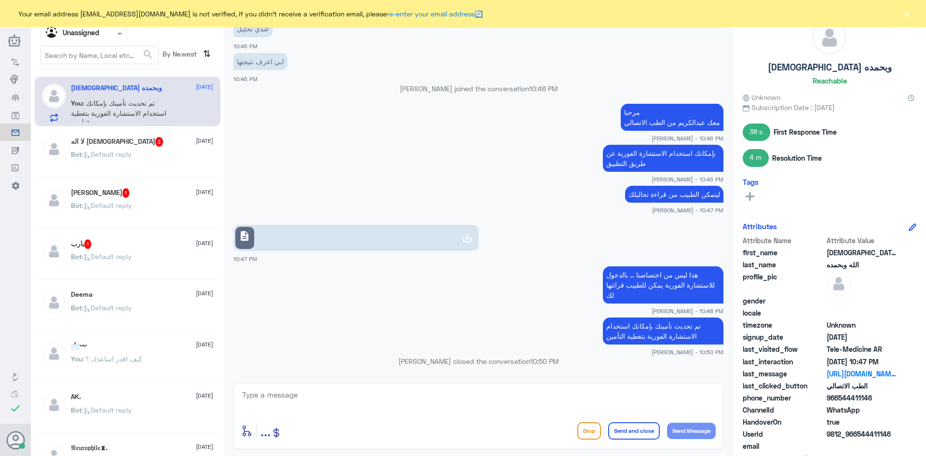
drag, startPoint x: 878, startPoint y: 398, endPoint x: 840, endPoint y: 398, distance: 38.1
click at [840, 398] on span "966544411146" at bounding box center [861, 397] width 70 height 10
copy span "544411146"
click at [122, 32] on span at bounding box center [121, 33] width 12 height 10
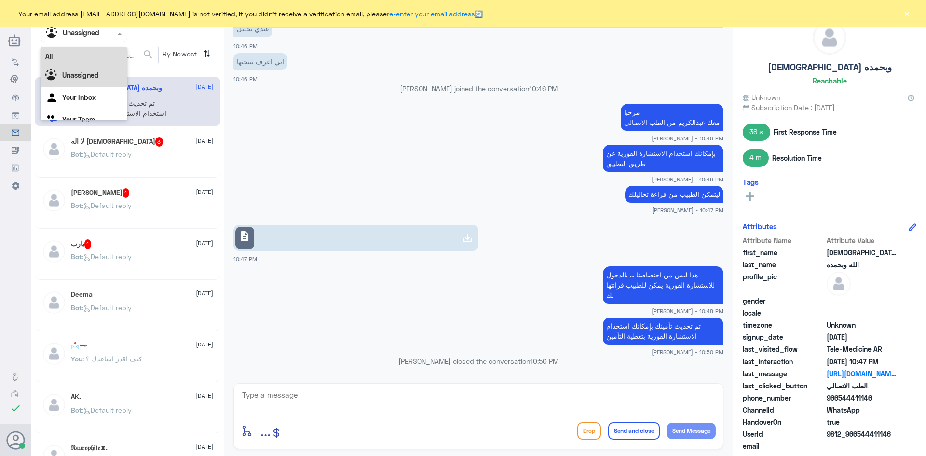
click at [100, 57] on div "All" at bounding box center [83, 56] width 87 height 18
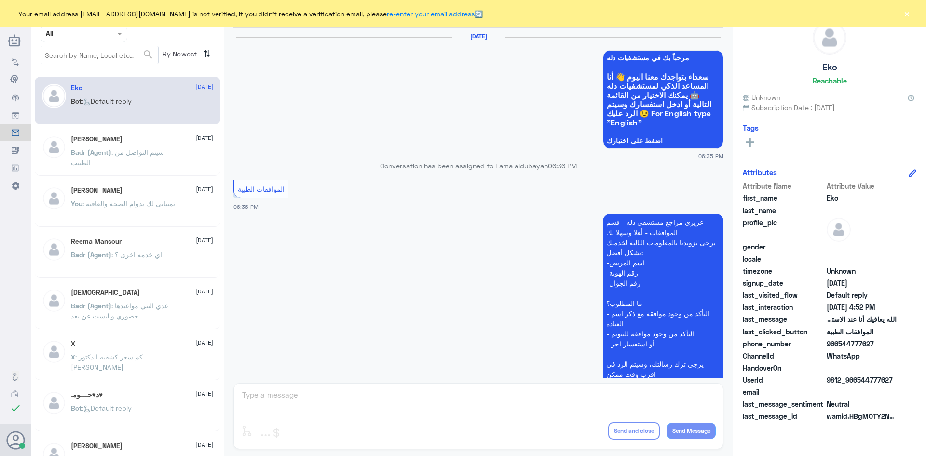
scroll to position [921, 0]
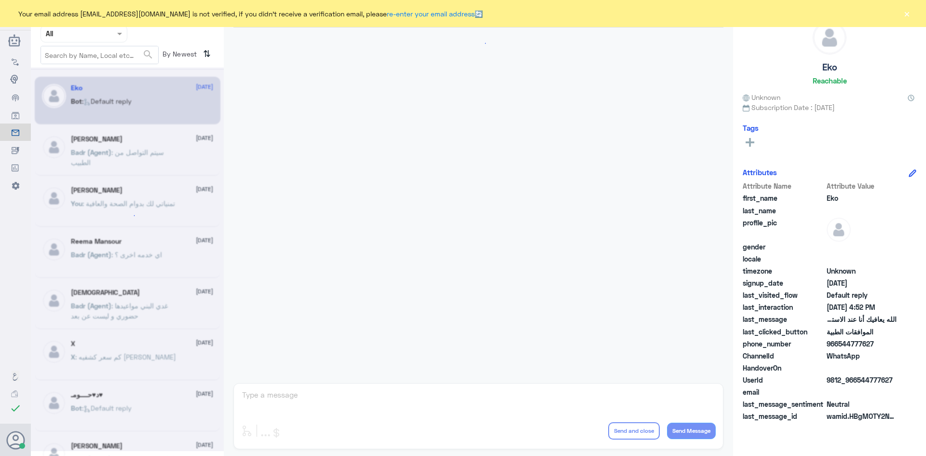
scroll to position [921, 0]
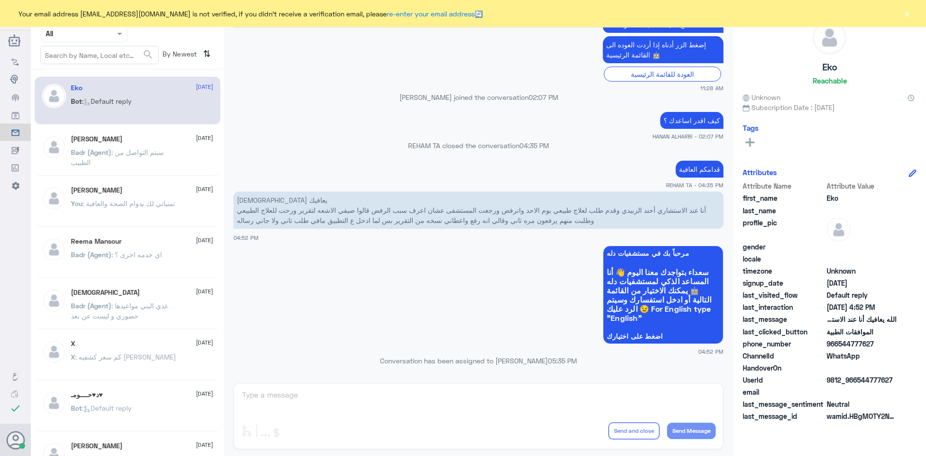
click at [122, 36] on span at bounding box center [121, 33] width 12 height 10
click at [104, 67] on div "Unassigned" at bounding box center [83, 76] width 87 height 22
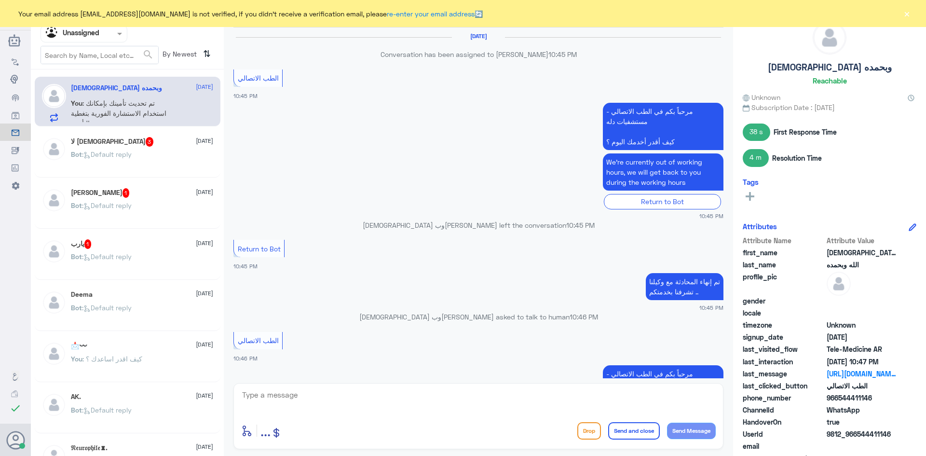
scroll to position [464, 0]
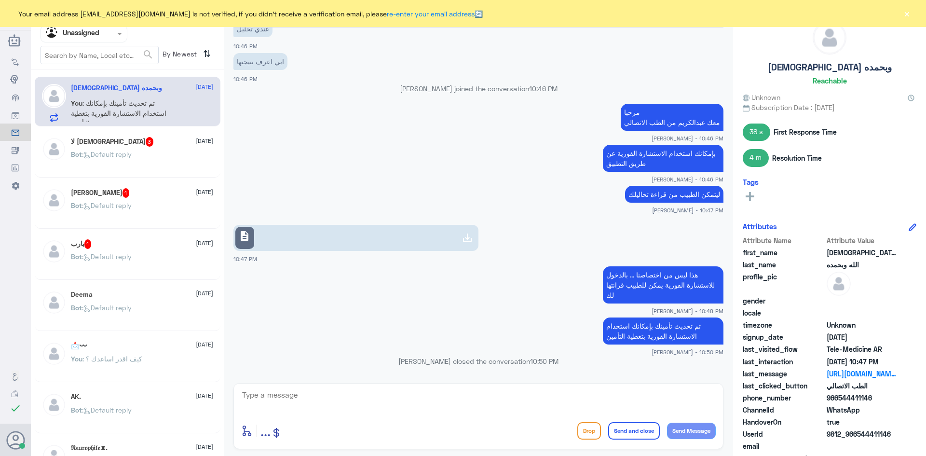
click at [142, 151] on div "لا [DEMOGRAPHIC_DATA] 3 [DATE] Bot : Default reply" at bounding box center [142, 155] width 142 height 36
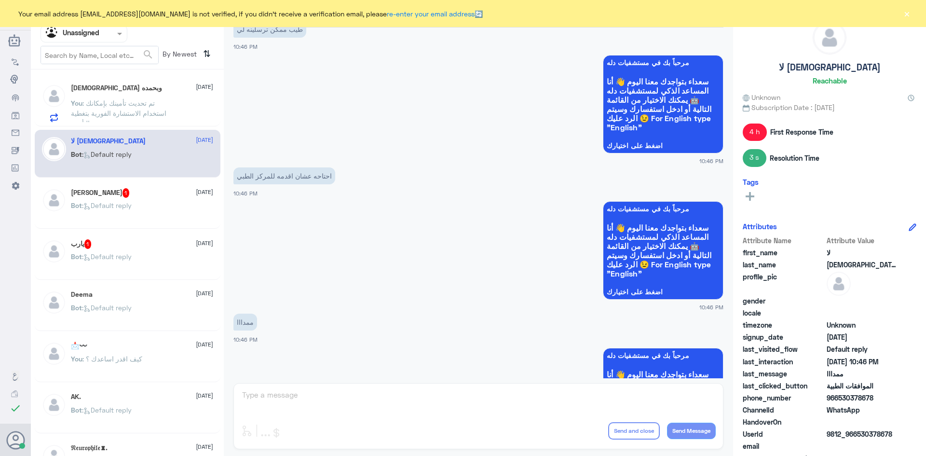
scroll to position [772, 0]
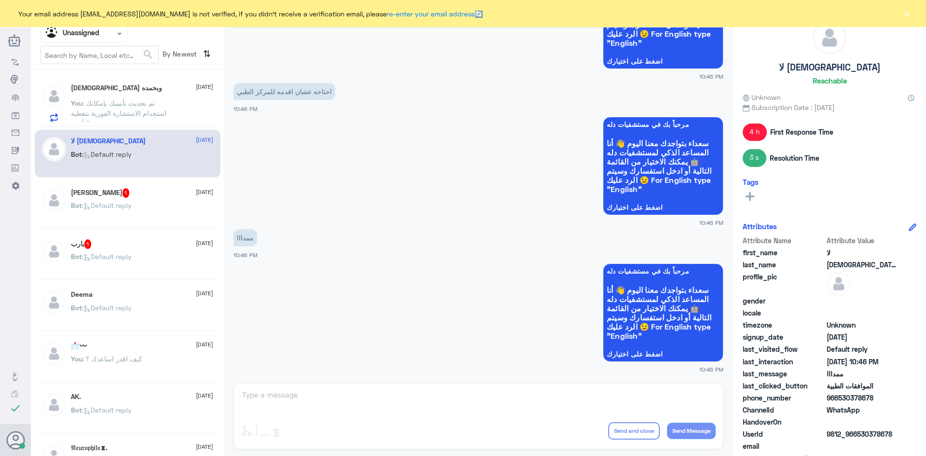
click at [142, 203] on div "Bot : Default reply" at bounding box center [142, 213] width 142 height 22
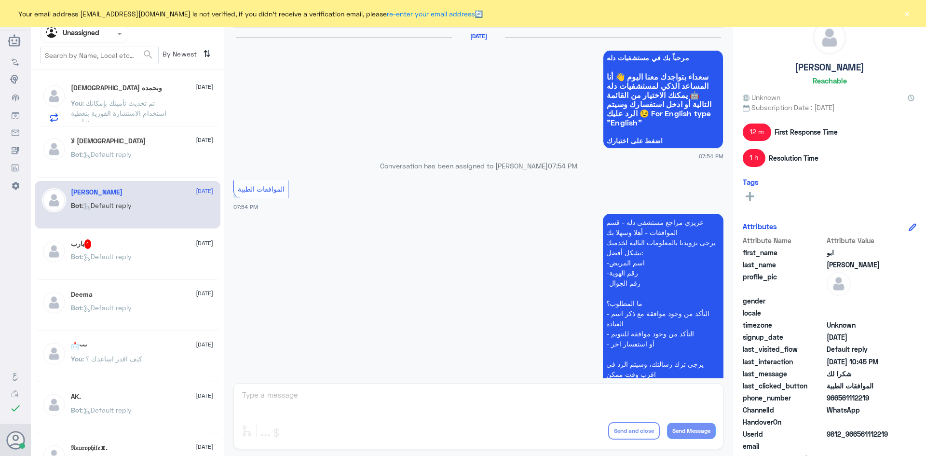
scroll to position [684, 0]
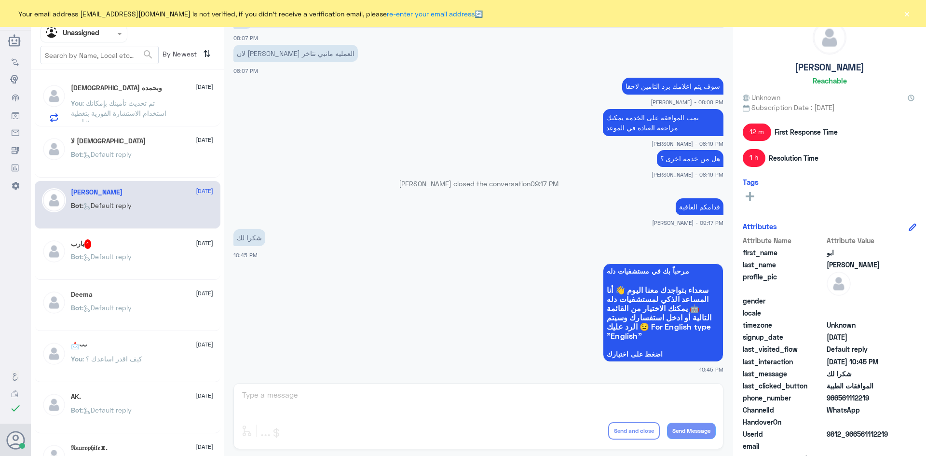
click at [157, 250] on div "يارب 1 25 August Bot : Default reply" at bounding box center [142, 257] width 142 height 36
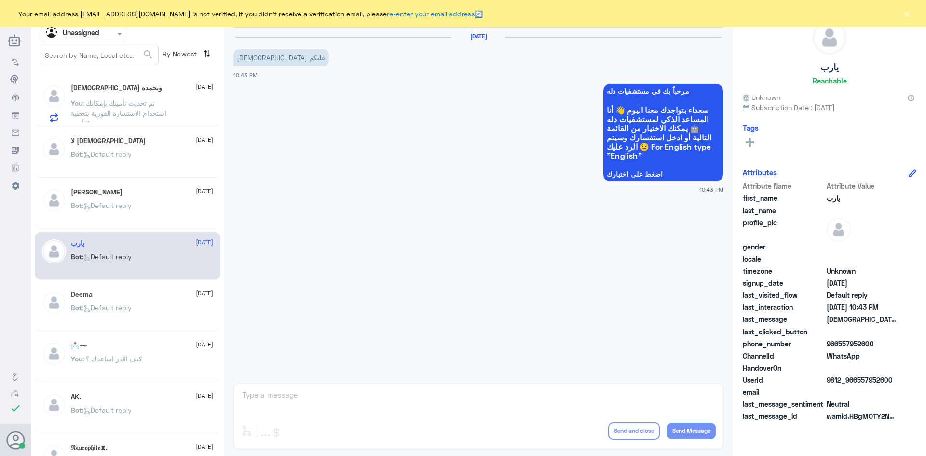
click at [146, 149] on div "لا اله الا الله 25 August Bot : Default reply" at bounding box center [142, 155] width 142 height 36
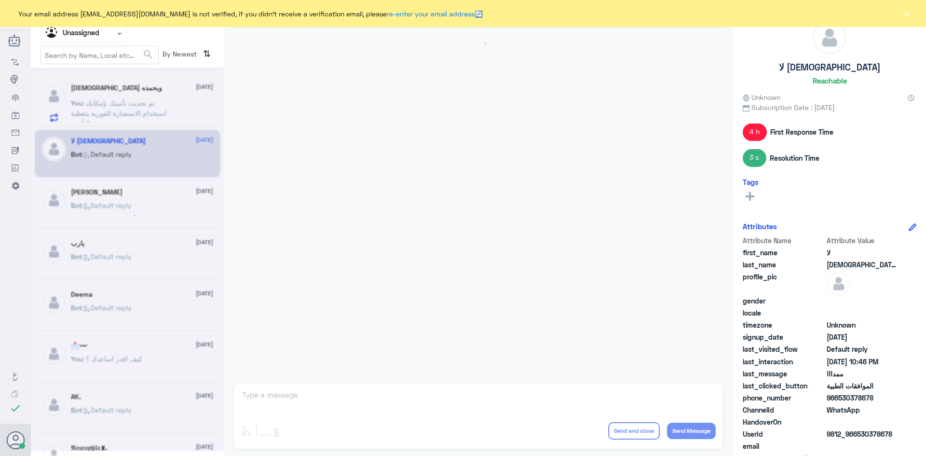
scroll to position [772, 0]
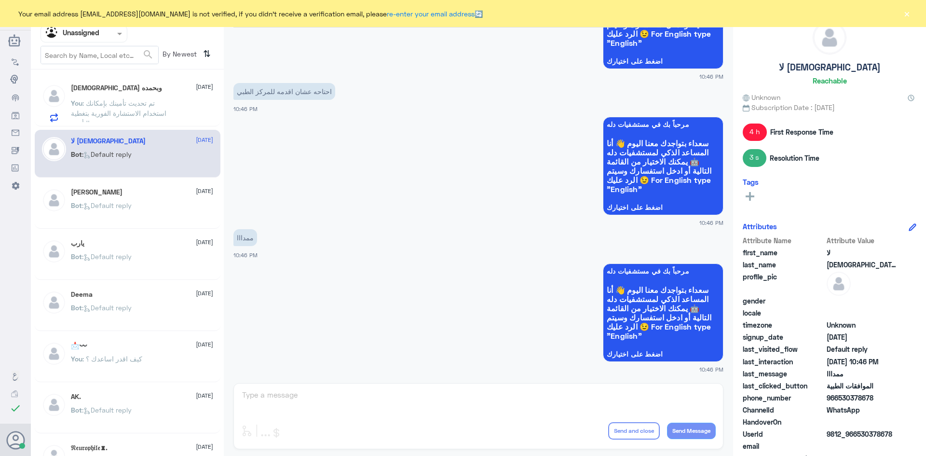
click at [905, 13] on button "×" at bounding box center [907, 14] width 10 height 10
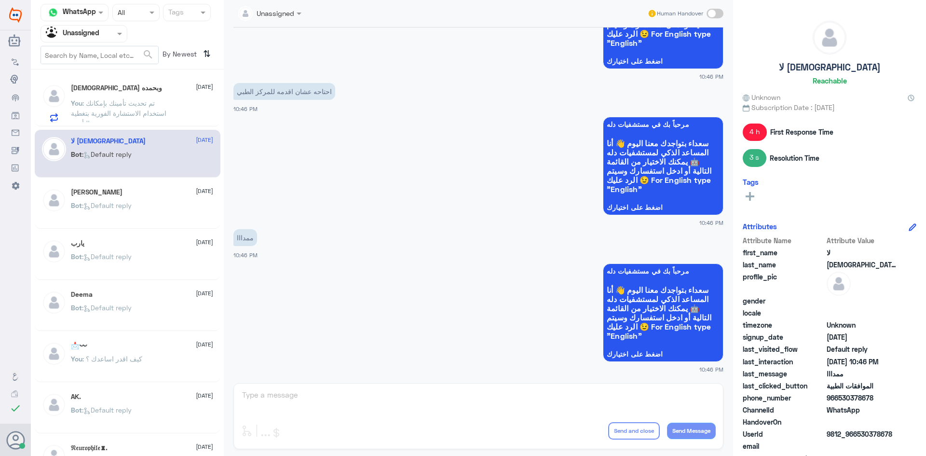
click at [718, 12] on span at bounding box center [714, 14] width 17 height 10
click at [0, 0] on input "checkbox" at bounding box center [0, 0] width 0 height 0
click at [440, 395] on textarea at bounding box center [478, 400] width 474 height 24
paste textarea "بإمكانك التواصل مع قسم التقارير الطبية على الواتس 0550181732"
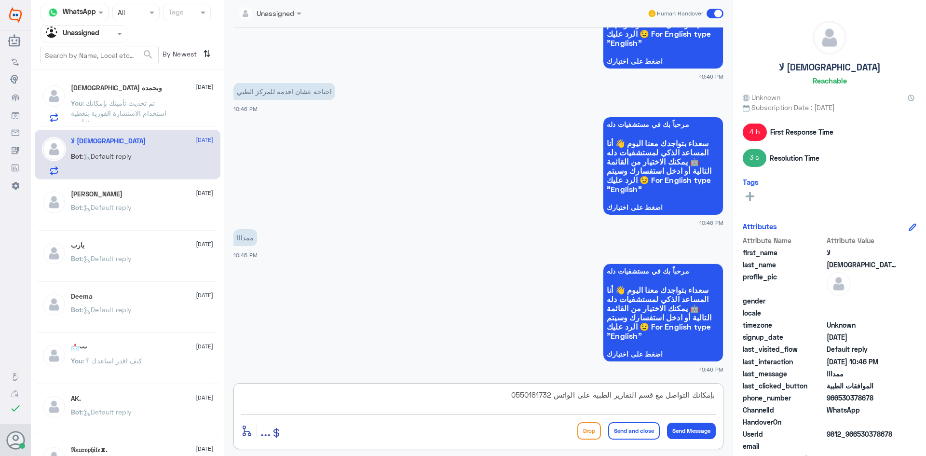
type textarea "بإمكانك التواصل مع قسم التقارير الطبية على الواتس 0550181732"
click at [632, 432] on button "Send and close" at bounding box center [634, 430] width 52 height 17
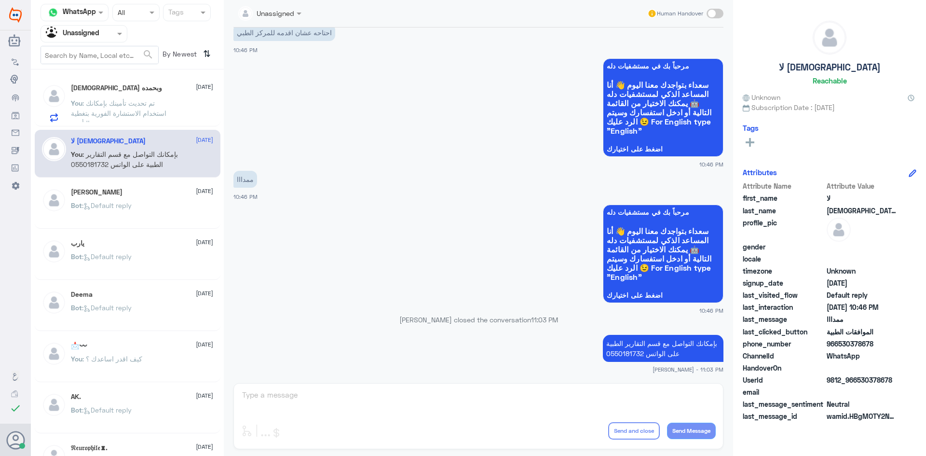
click at [117, 36] on span at bounding box center [121, 33] width 12 height 10
click at [94, 60] on div "All" at bounding box center [83, 56] width 87 height 18
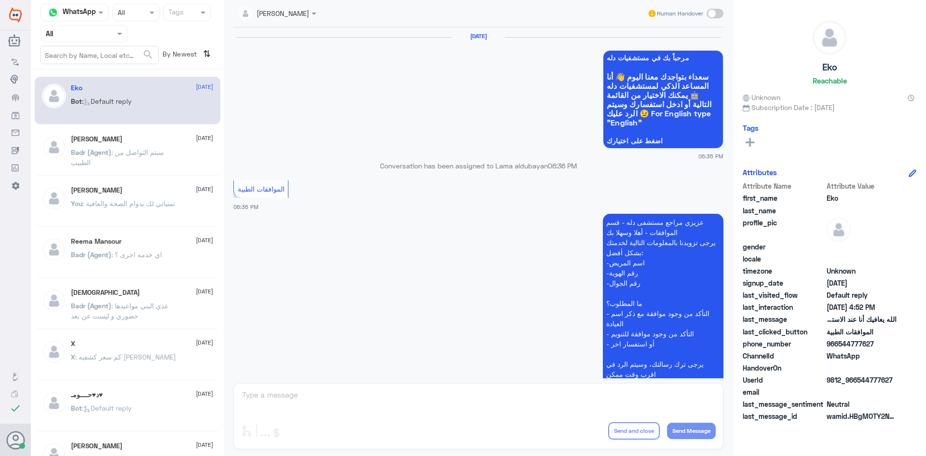
scroll to position [921, 0]
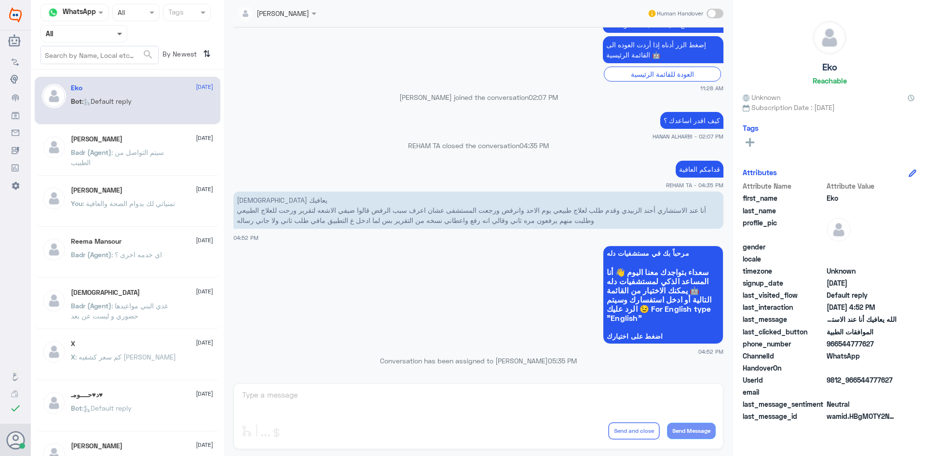
click at [120, 35] on span at bounding box center [121, 33] width 12 height 10
click at [95, 69] on div "Unassigned" at bounding box center [83, 76] width 87 height 22
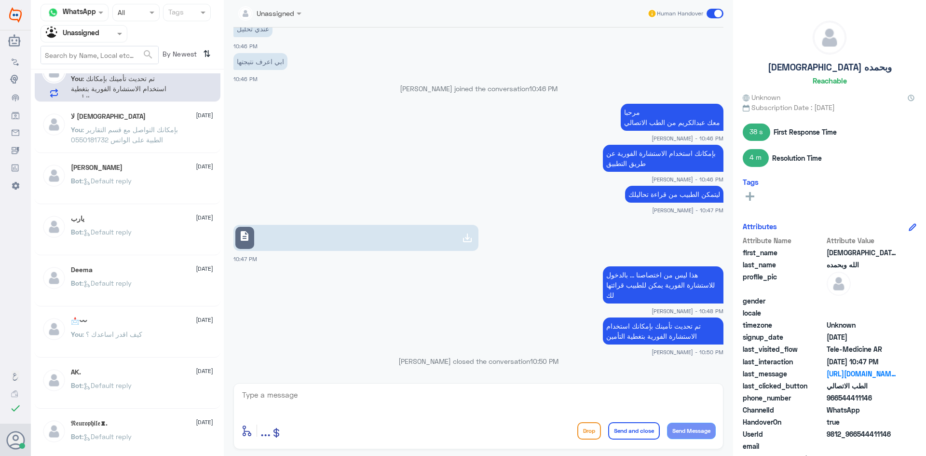
scroll to position [0, 0]
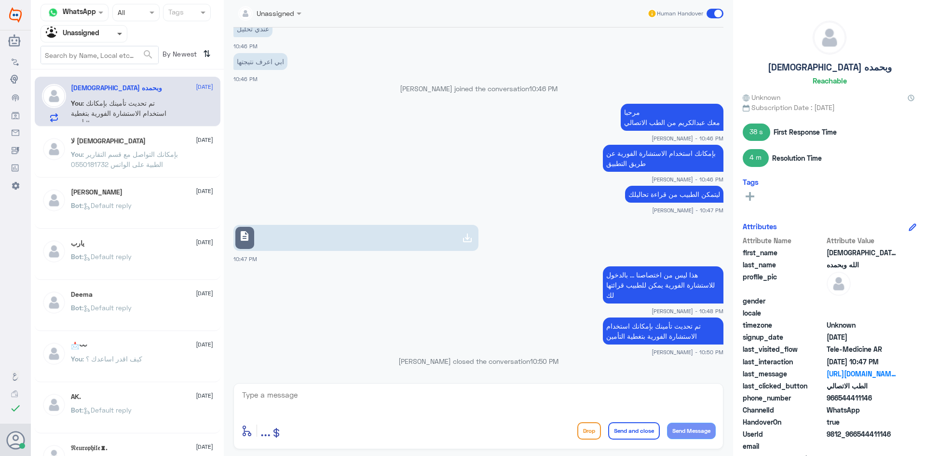
click at [119, 35] on span at bounding box center [121, 33] width 12 height 10
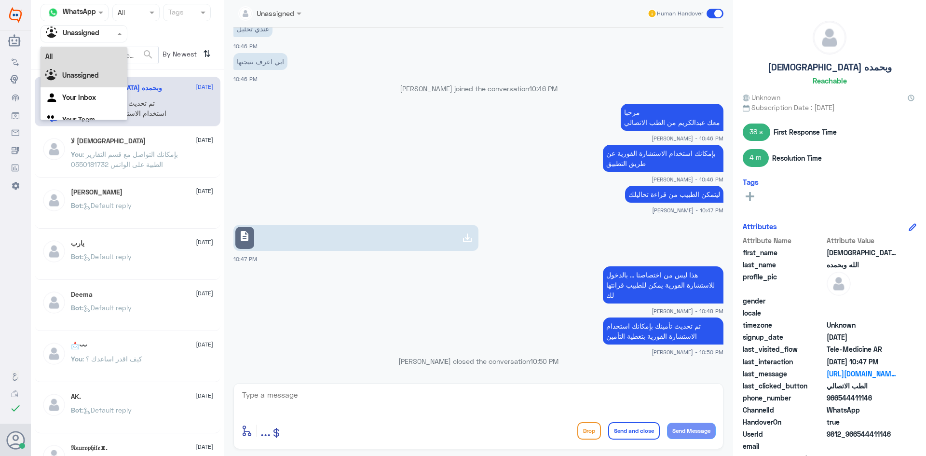
click at [106, 59] on div "All" at bounding box center [83, 56] width 87 height 18
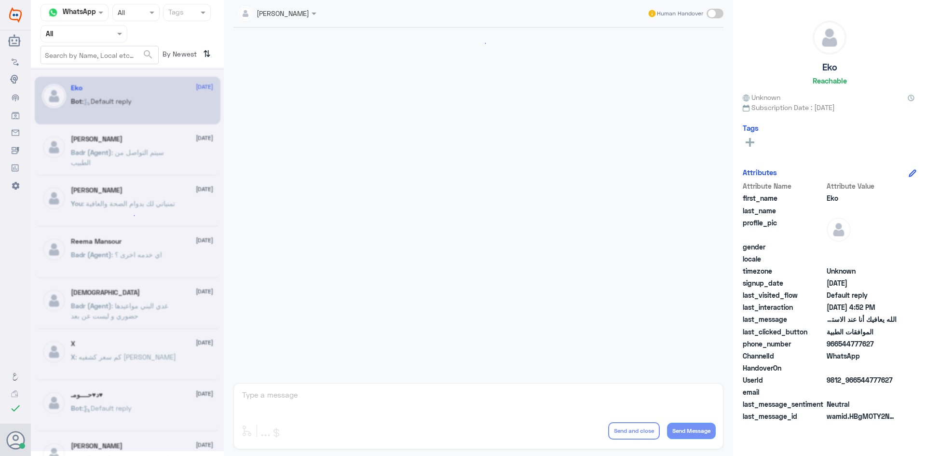
scroll to position [921, 0]
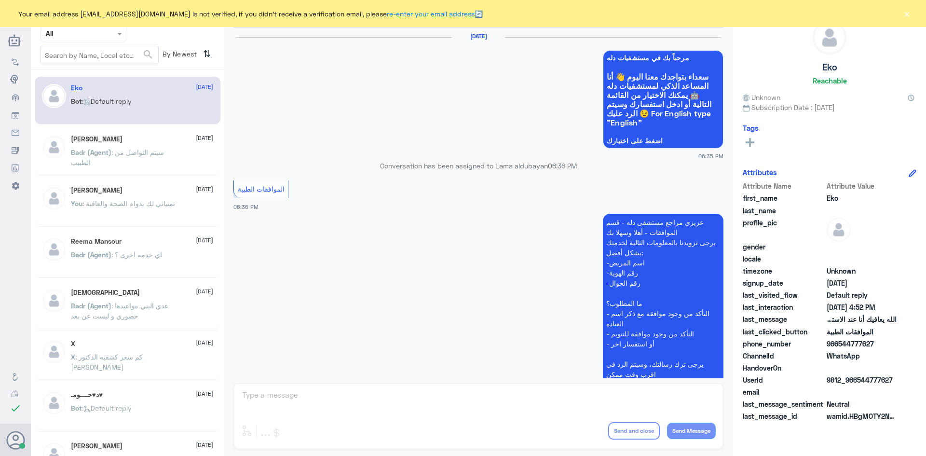
scroll to position [921, 0]
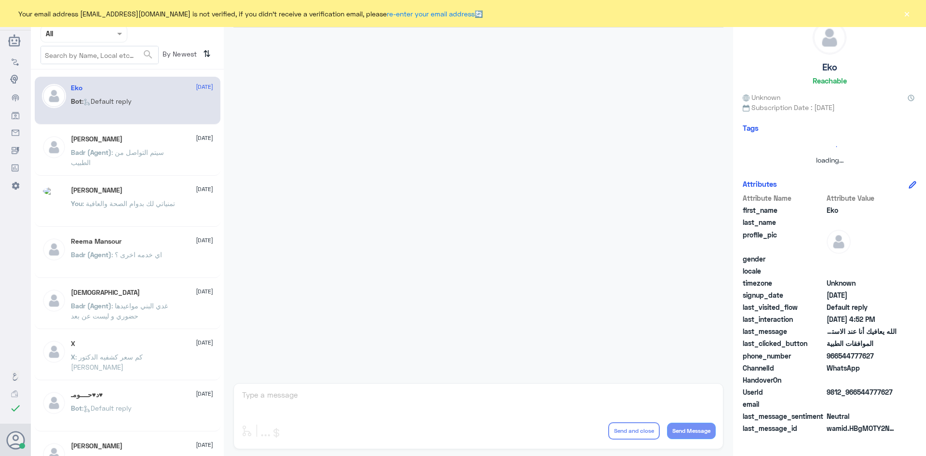
click at [119, 36] on span at bounding box center [121, 33] width 12 height 10
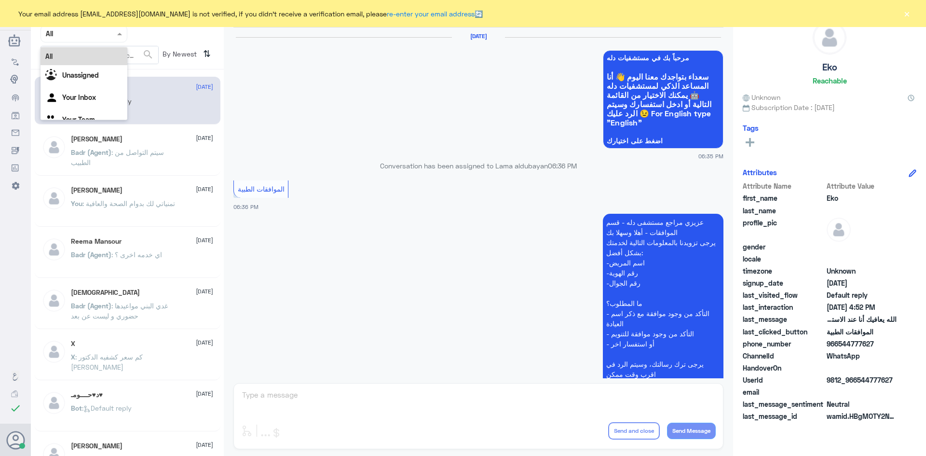
scroll to position [921, 0]
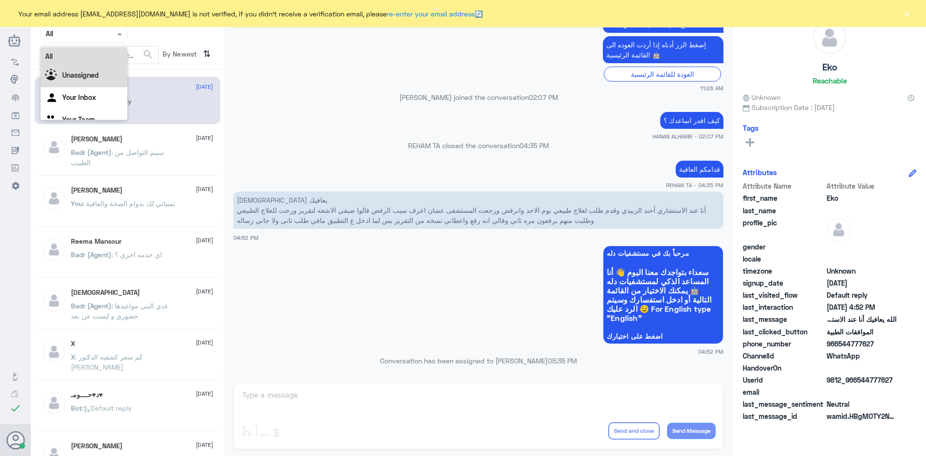
click at [95, 76] on b "Unassigned" at bounding box center [80, 75] width 37 height 8
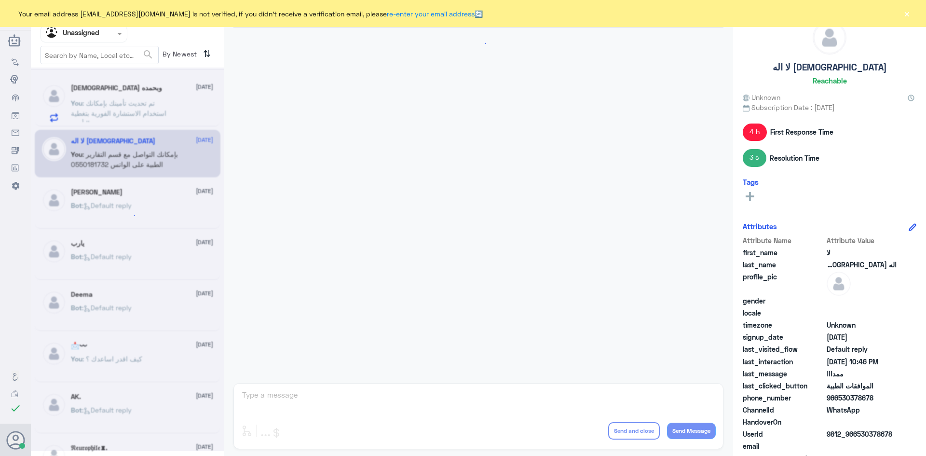
scroll to position [781, 0]
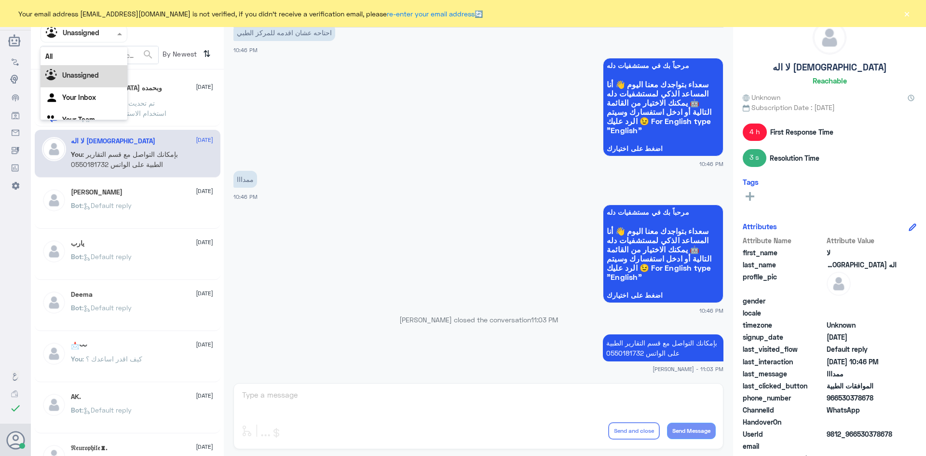
click at [117, 32] on span at bounding box center [121, 33] width 12 height 10
click at [112, 59] on div "All" at bounding box center [83, 56] width 87 height 18
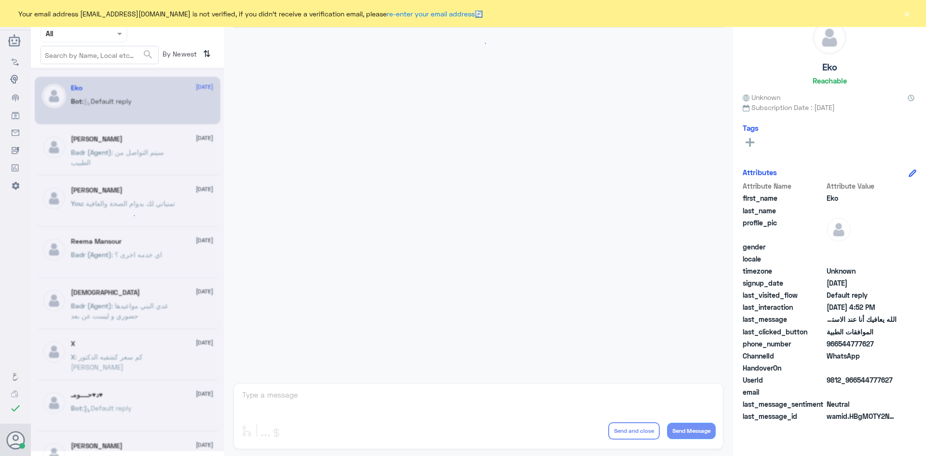
scroll to position [921, 0]
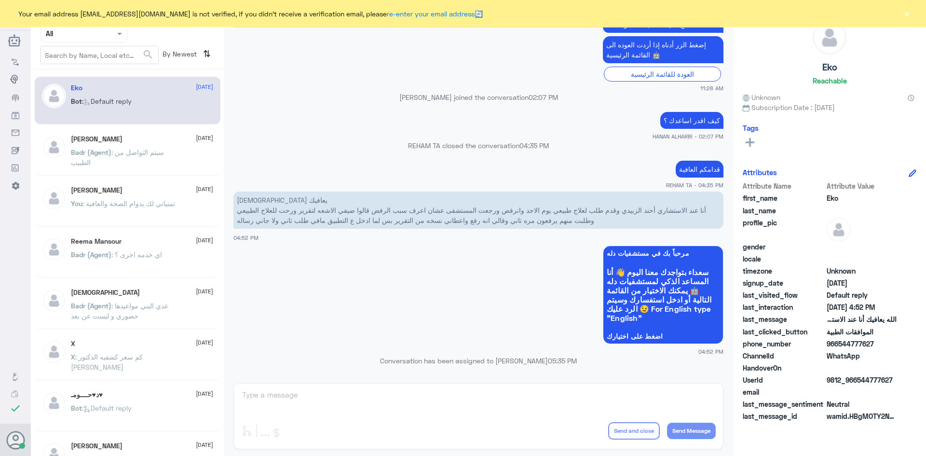
click at [904, 14] on button "×" at bounding box center [907, 14] width 10 height 10
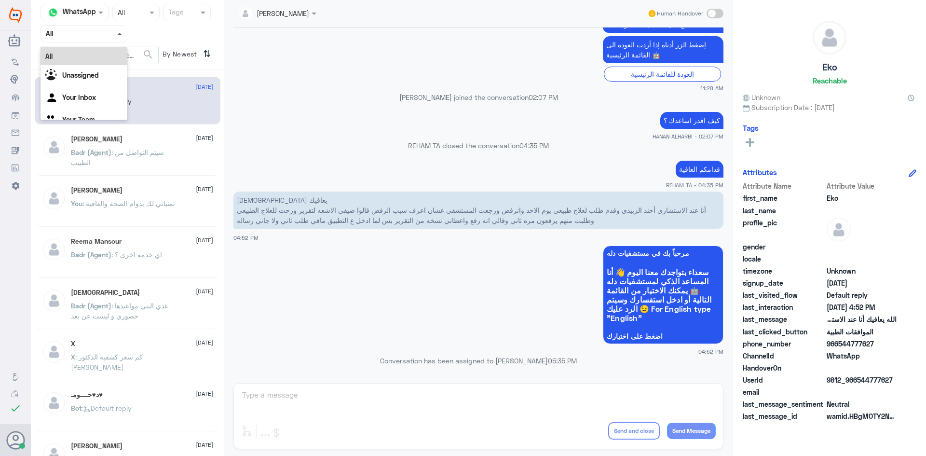
click at [121, 33] on span at bounding box center [119, 34] width 5 height 2
click at [111, 73] on div "Unassigned" at bounding box center [83, 76] width 87 height 22
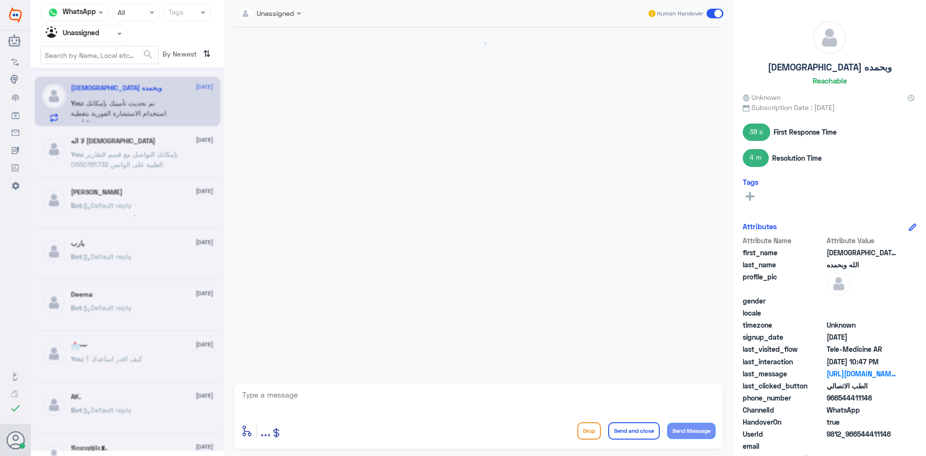
scroll to position [464, 0]
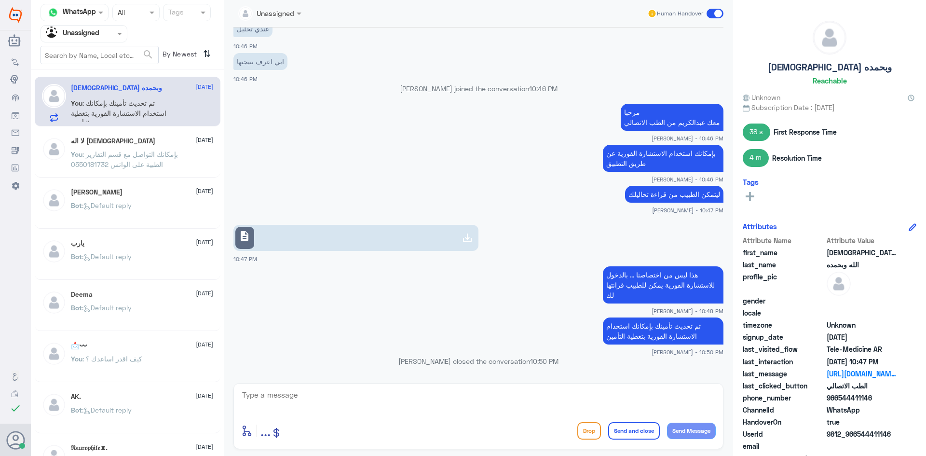
click at [273, 243] on link "description" at bounding box center [355, 238] width 245 height 26
click at [275, 243] on link "description" at bounding box center [355, 238] width 245 height 26
click at [119, 36] on span at bounding box center [121, 33] width 12 height 10
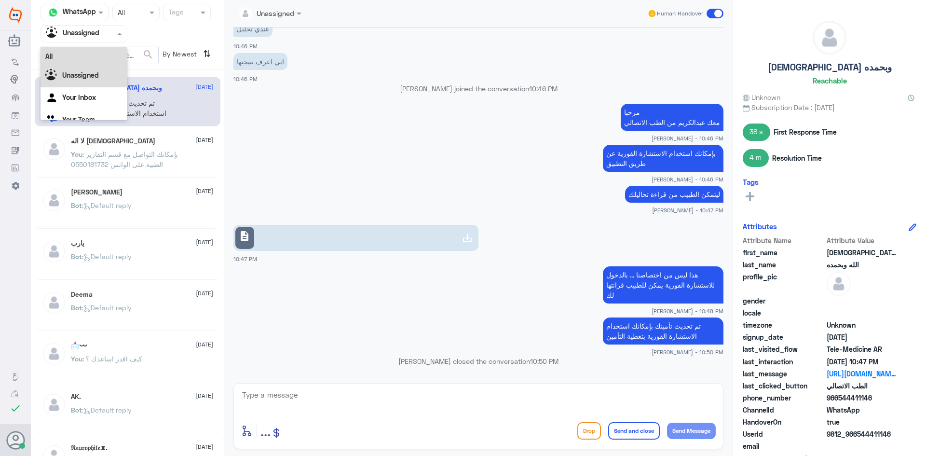
click at [99, 57] on div "All" at bounding box center [83, 56] width 87 height 18
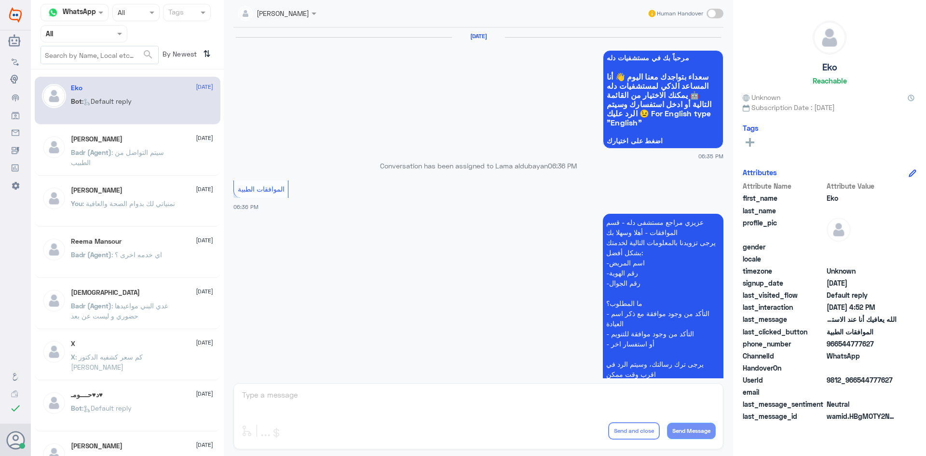
scroll to position [921, 0]
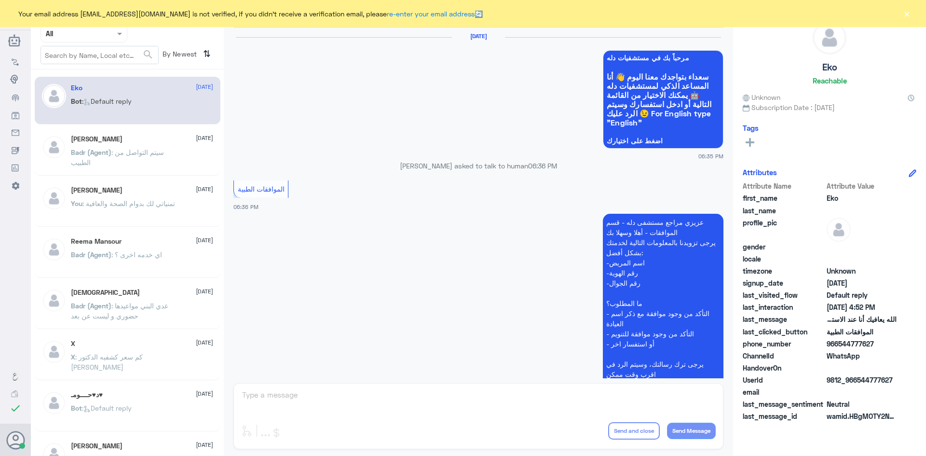
scroll to position [921, 0]
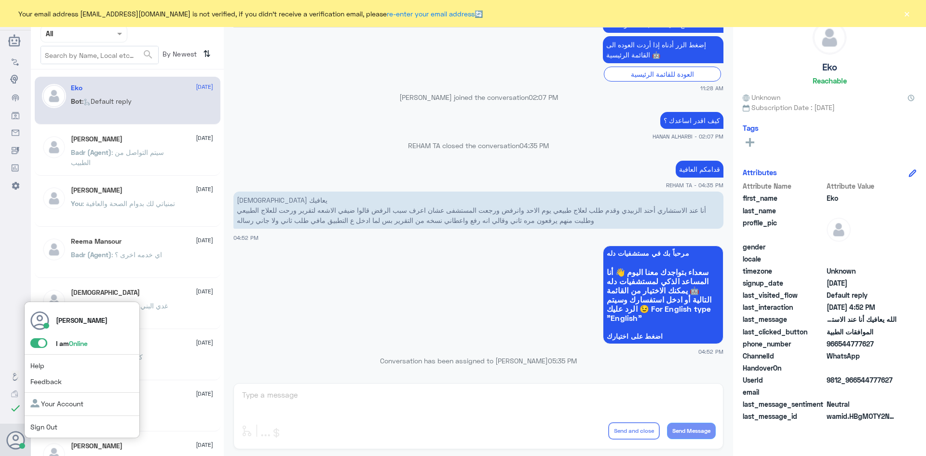
click at [37, 343] on span at bounding box center [38, 343] width 17 height 10
click at [0, 0] on input "checkbox" at bounding box center [0, 0] width 0 height 0
